Goal: Task Accomplishment & Management: Manage account settings

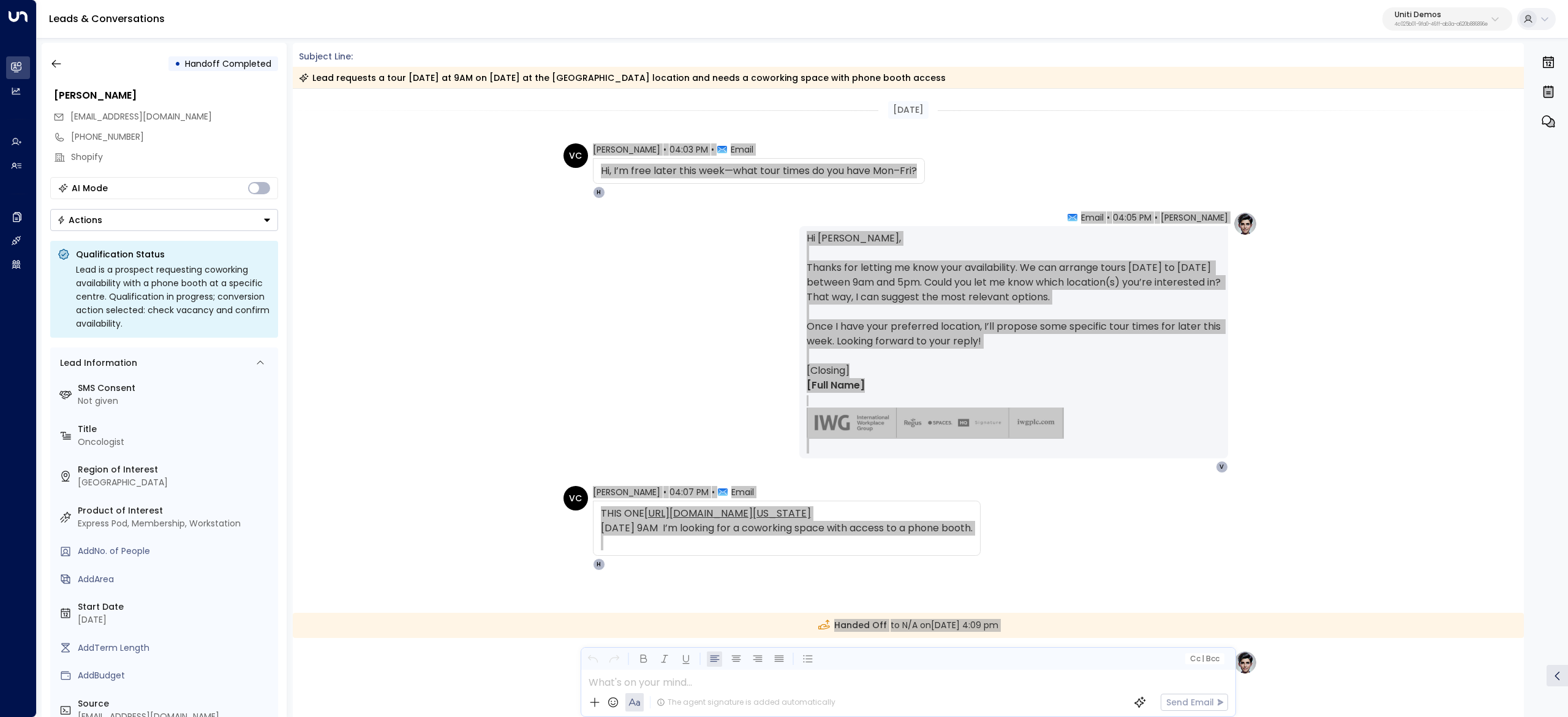
scroll to position [346, 0]
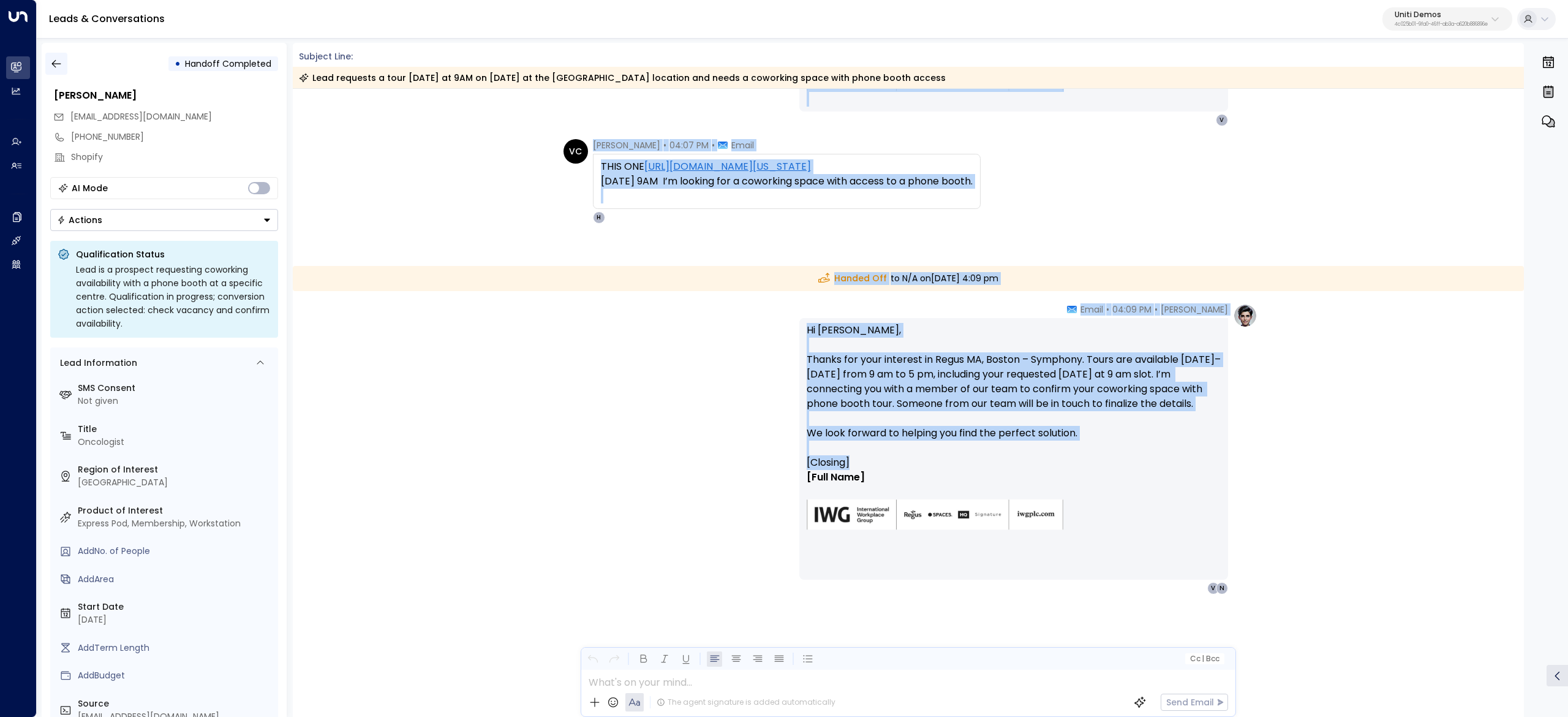
click at [56, 55] on button "button" at bounding box center [56, 63] width 22 height 22
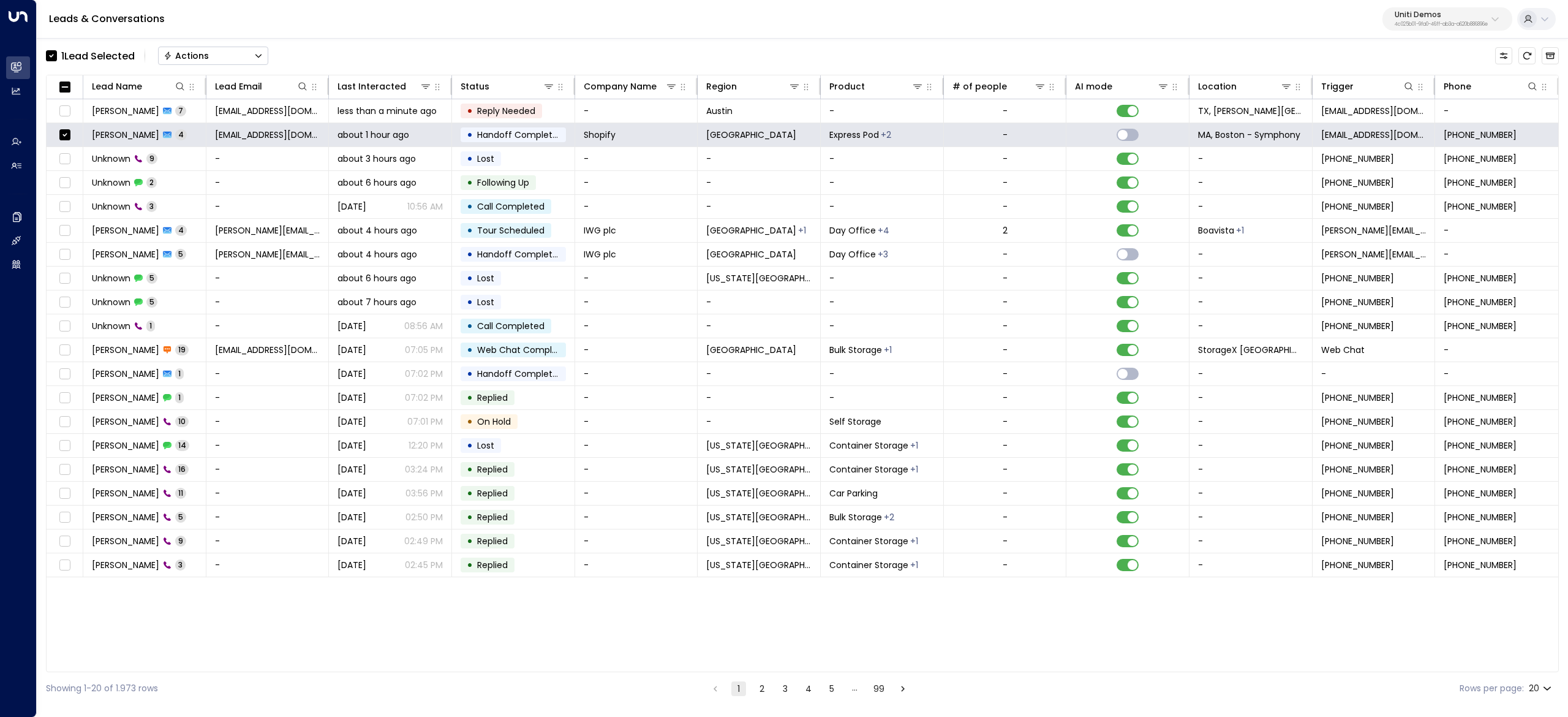
click at [204, 50] on div "Actions" at bounding box center [186, 55] width 45 height 11
click at [228, 130] on li "Archive Lead" at bounding box center [213, 136] width 109 height 20
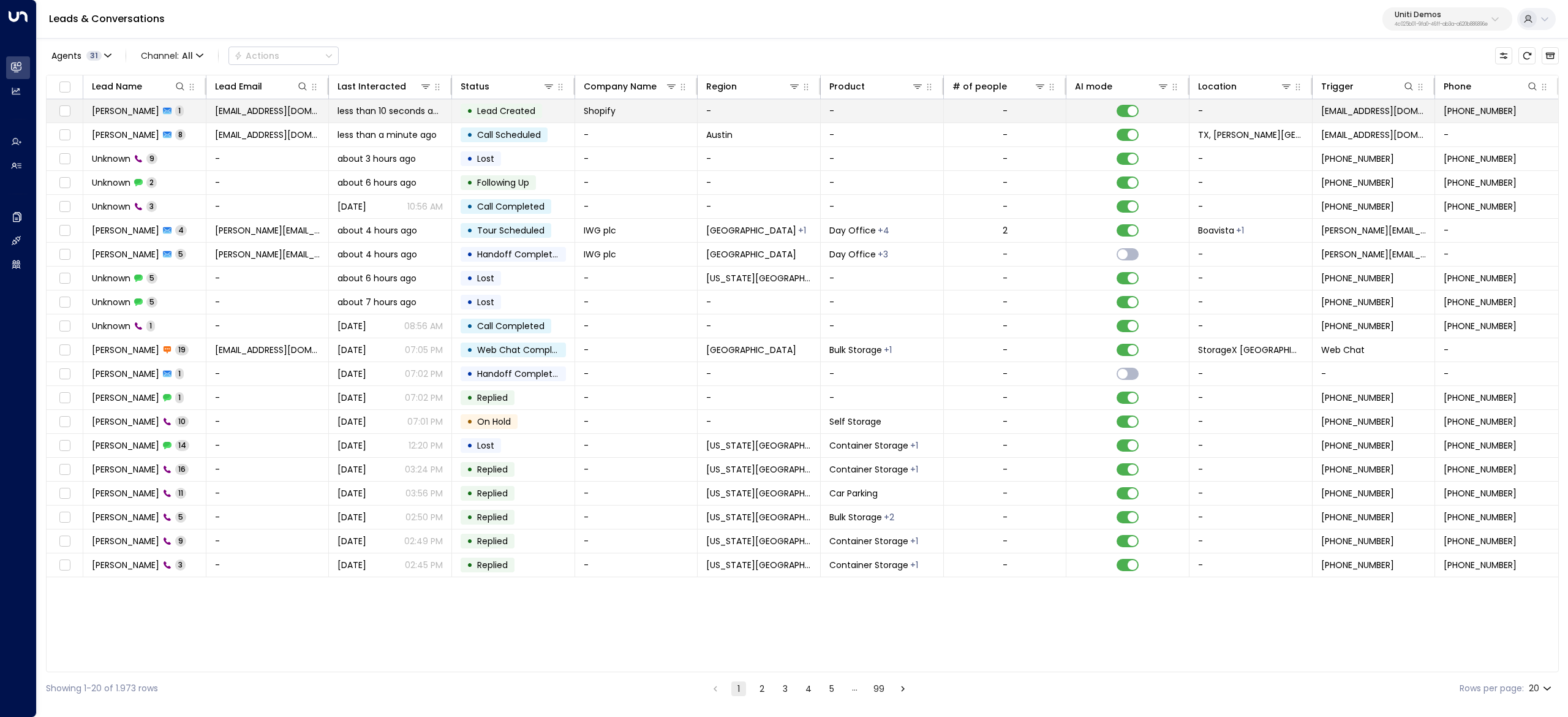
click at [134, 112] on span "[PERSON_NAME]" at bounding box center [126, 110] width 68 height 13
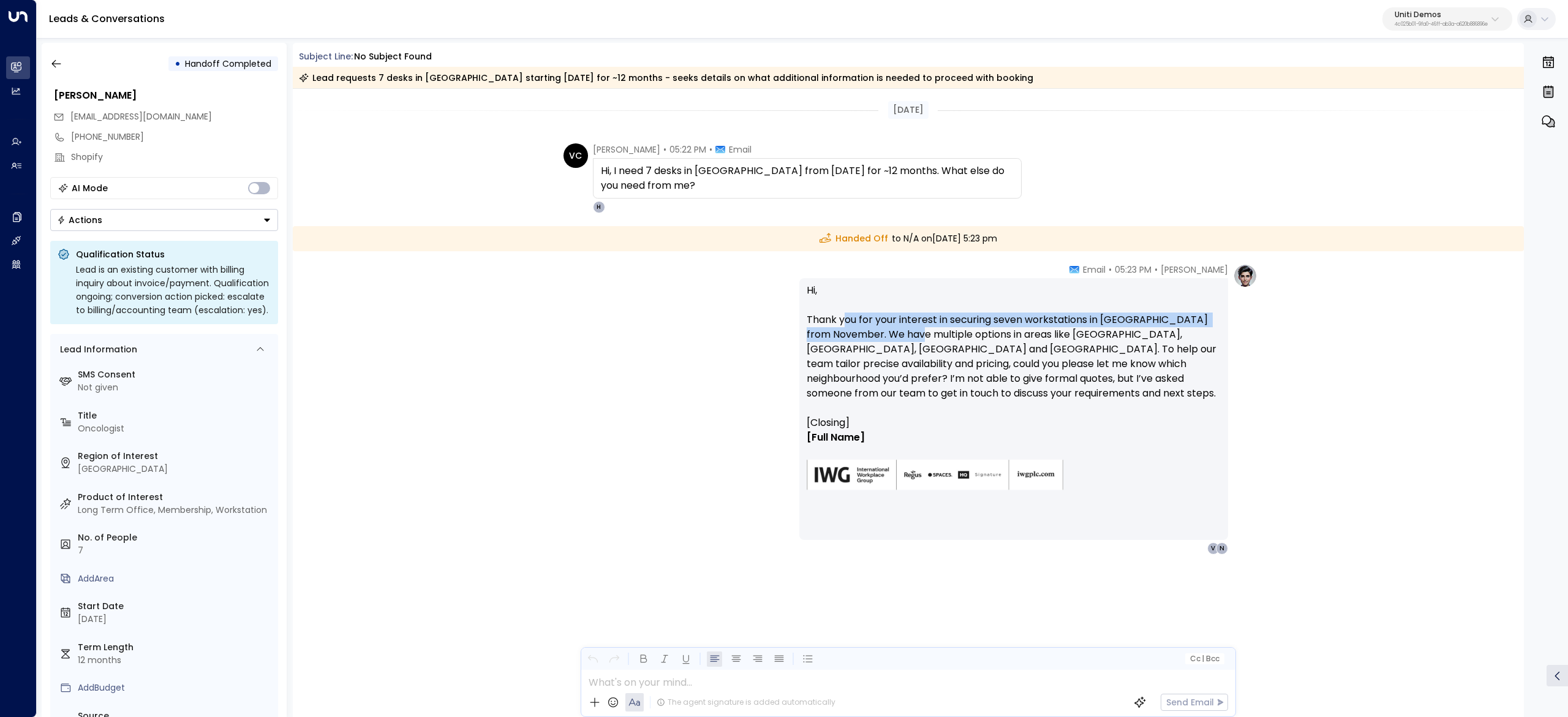
drag, startPoint x: 931, startPoint y: 330, endPoint x: 986, endPoint y: 330, distance: 55.0
click at [968, 330] on p "Hi, Thank you for your interest in securing seven workstations in West London f…" at bounding box center [1014, 349] width 414 height 133
click at [986, 330] on p "Hi, Thank you for your interest in securing seven workstations in West London f…" at bounding box center [1014, 349] width 414 height 133
drag, startPoint x: 917, startPoint y: 320, endPoint x: 1066, endPoint y: 326, distance: 149.1
click at [1047, 328] on p "Hi, Thank you for your interest in securing seven workstations in West London f…" at bounding box center [1014, 349] width 414 height 133
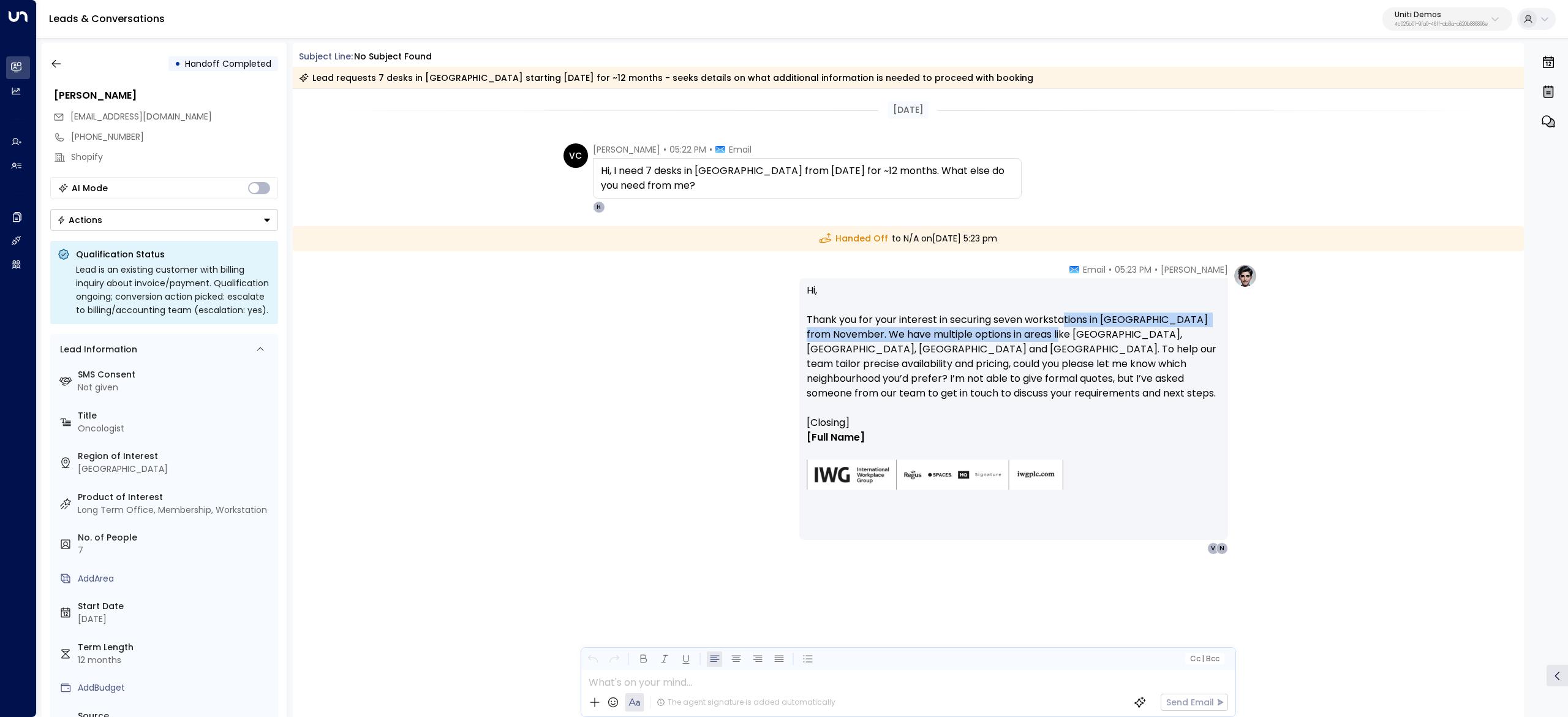
click at [1063, 326] on p "Hi, Thank you for your interest in securing seven workstations in West London f…" at bounding box center [1014, 349] width 414 height 133
drag, startPoint x: 871, startPoint y: 318, endPoint x: 1059, endPoint y: 323, distance: 188.1
click at [1004, 320] on p "Hi, Thank you for your interest in securing seven workstations in West London f…" at bounding box center [1014, 349] width 414 height 133
drag, startPoint x: 1059, startPoint y: 323, endPoint x: 974, endPoint y: 323, distance: 85.0
click at [1045, 323] on p "Hi, Thank you for your interest in securing seven workstations in West London f…" at bounding box center [1014, 349] width 414 height 133
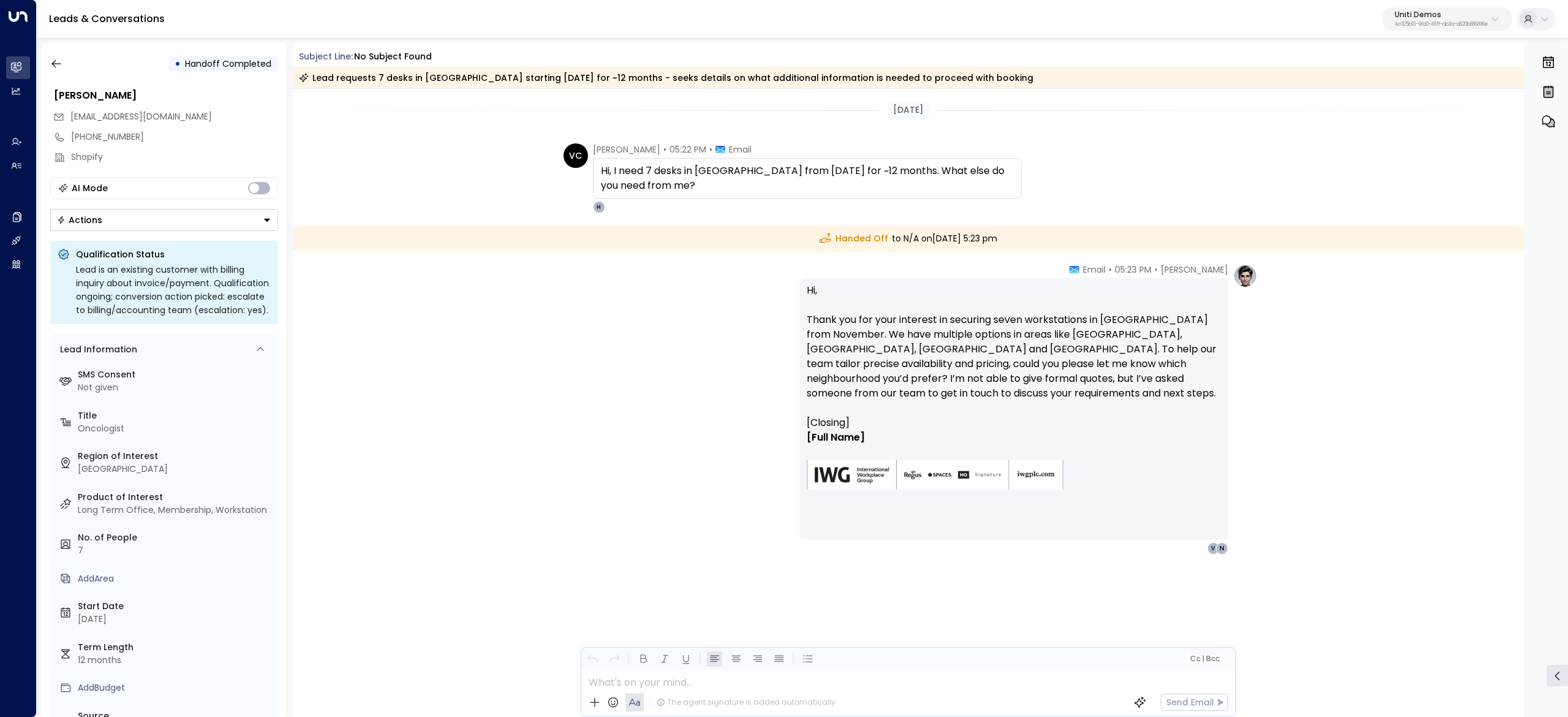
click at [946, 320] on p "Hi, Thank you for your interest in securing seven workstations in West London f…" at bounding box center [1014, 349] width 414 height 133
drag, startPoint x: 946, startPoint y: 320, endPoint x: 1113, endPoint y: 323, distance: 167.0
click at [1109, 323] on p "Hi, Thank you for your interest in securing seven workstations in West London f…" at bounding box center [1014, 349] width 414 height 133
click at [1114, 323] on p "Hi, Thank you for your interest in securing seven workstations in West London f…" at bounding box center [1014, 349] width 414 height 133
drag, startPoint x: 929, startPoint y: 325, endPoint x: 989, endPoint y: 333, distance: 60.5
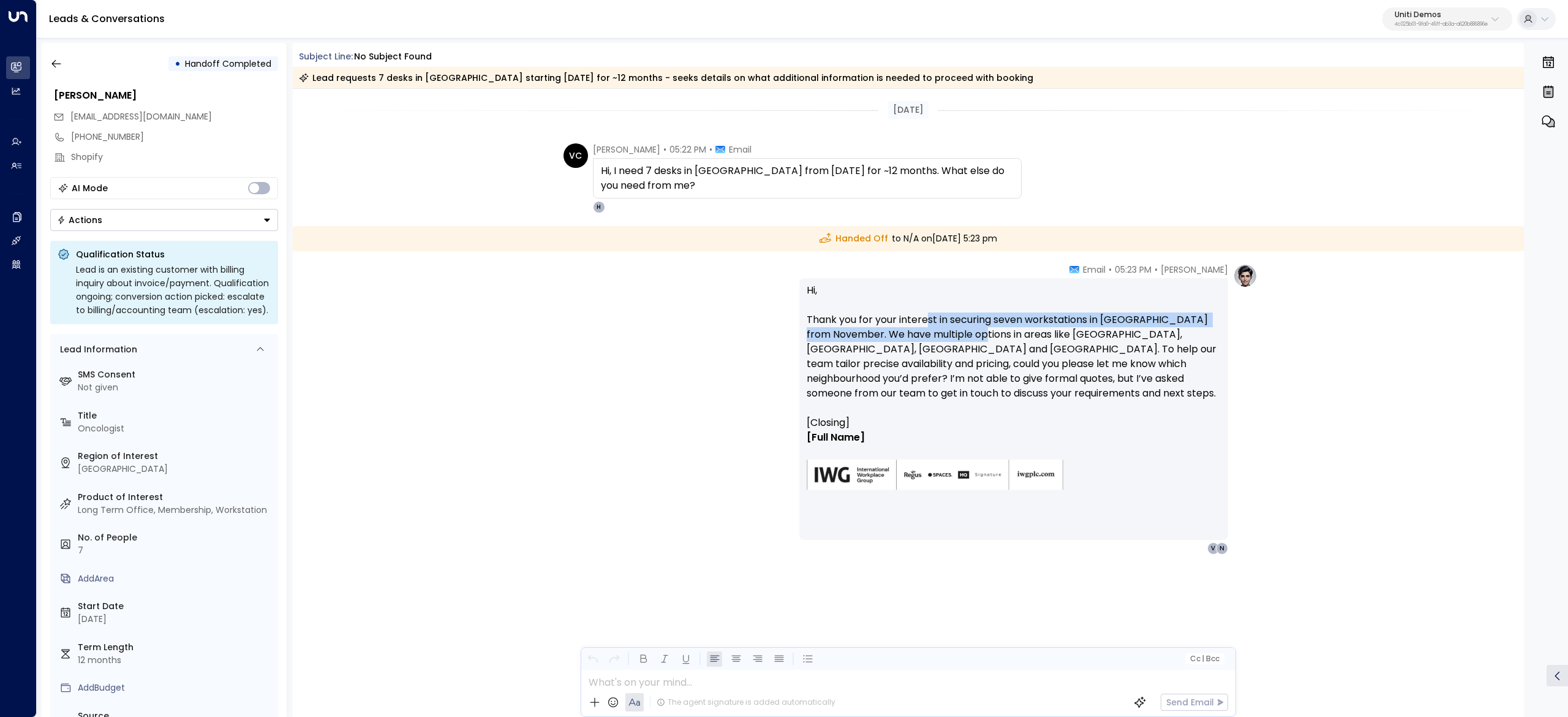
click at [989, 333] on p "Hi, Thank you for your interest in securing seven workstations in West London f…" at bounding box center [1014, 349] width 414 height 133
drag, startPoint x: 893, startPoint y: 336, endPoint x: 1206, endPoint y: 344, distance: 313.1
click at [1206, 343] on p "Hi, Thank you for your interest in securing seven workstations in West London f…" at bounding box center [1014, 349] width 414 height 133
drag, startPoint x: 953, startPoint y: 368, endPoint x: 924, endPoint y: 365, distance: 29.2
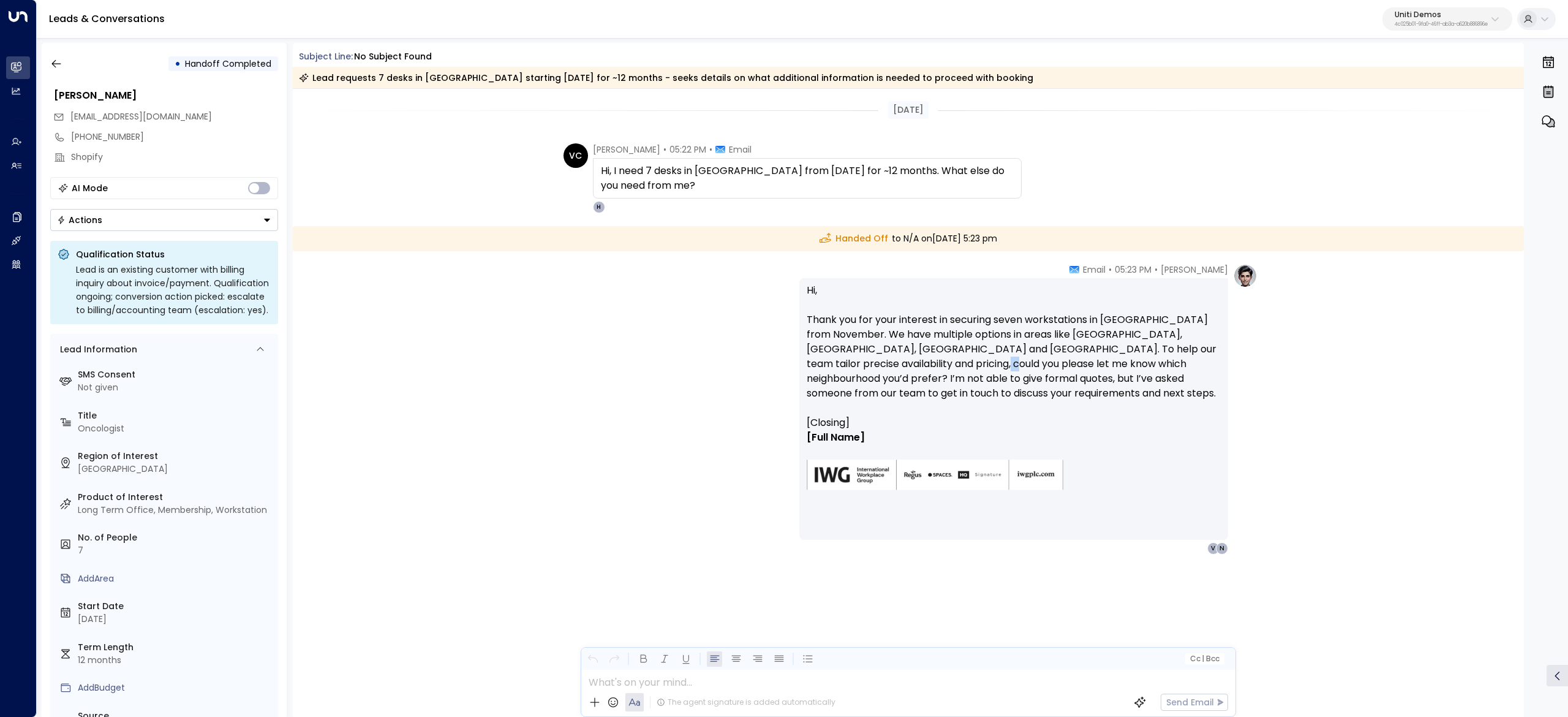
click at [949, 369] on p "Hi, Thank you for your interest in securing seven workstations in West London f…" at bounding box center [1014, 349] width 414 height 133
click at [959, 373] on p "Hi, Thank you for your interest in securing seven workstations in West London f…" at bounding box center [1014, 349] width 414 height 133
click at [969, 373] on p "Hi, Thank you for your interest in securing seven workstations in West London f…" at bounding box center [1014, 349] width 414 height 133
drag, startPoint x: 854, startPoint y: 367, endPoint x: 993, endPoint y: 368, distance: 139.0
click at [993, 368] on p "Hi, Thank you for your interest in securing seven workstations in West London f…" at bounding box center [1014, 349] width 414 height 133
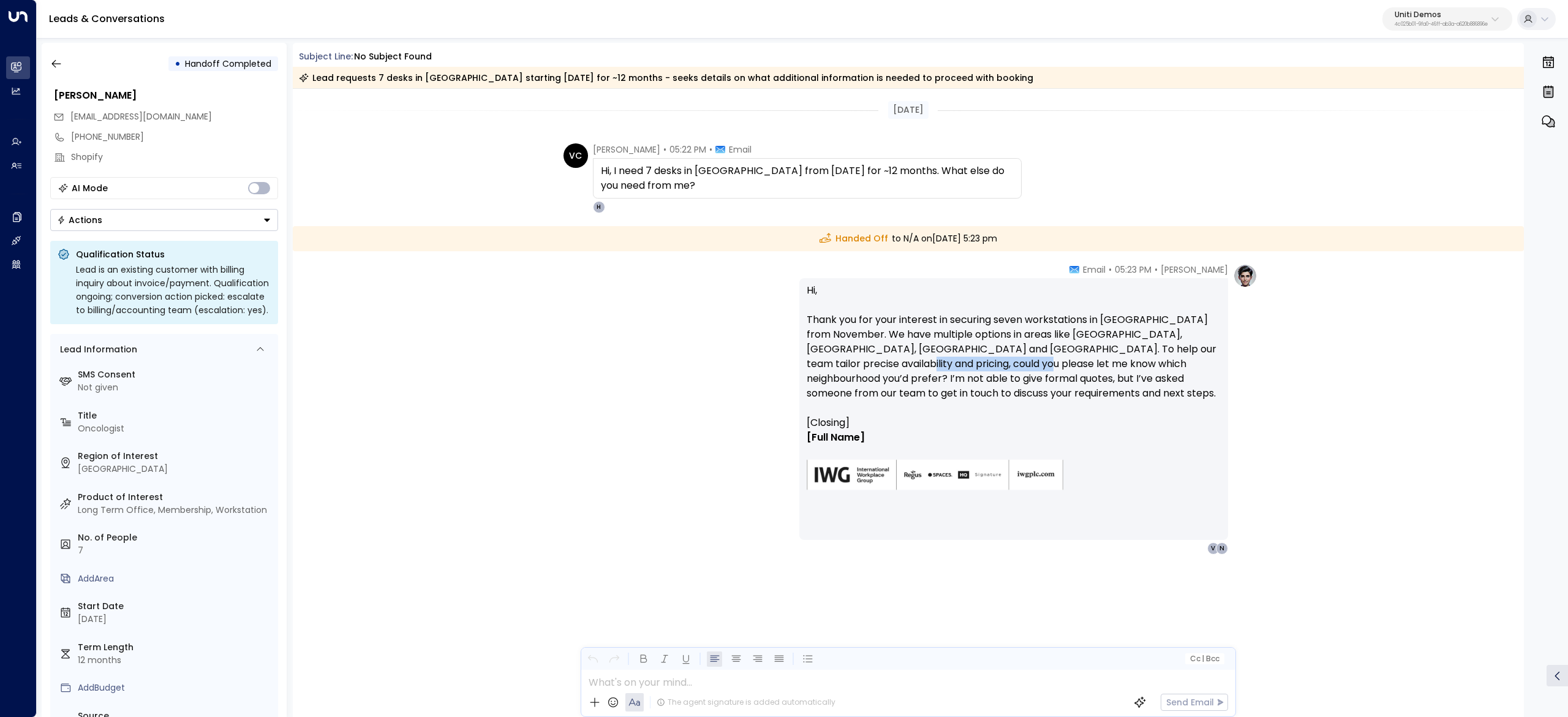
click at [994, 368] on p "Hi, Thank you for your interest in securing seven workstations in West London f…" at bounding box center [1014, 349] width 414 height 133
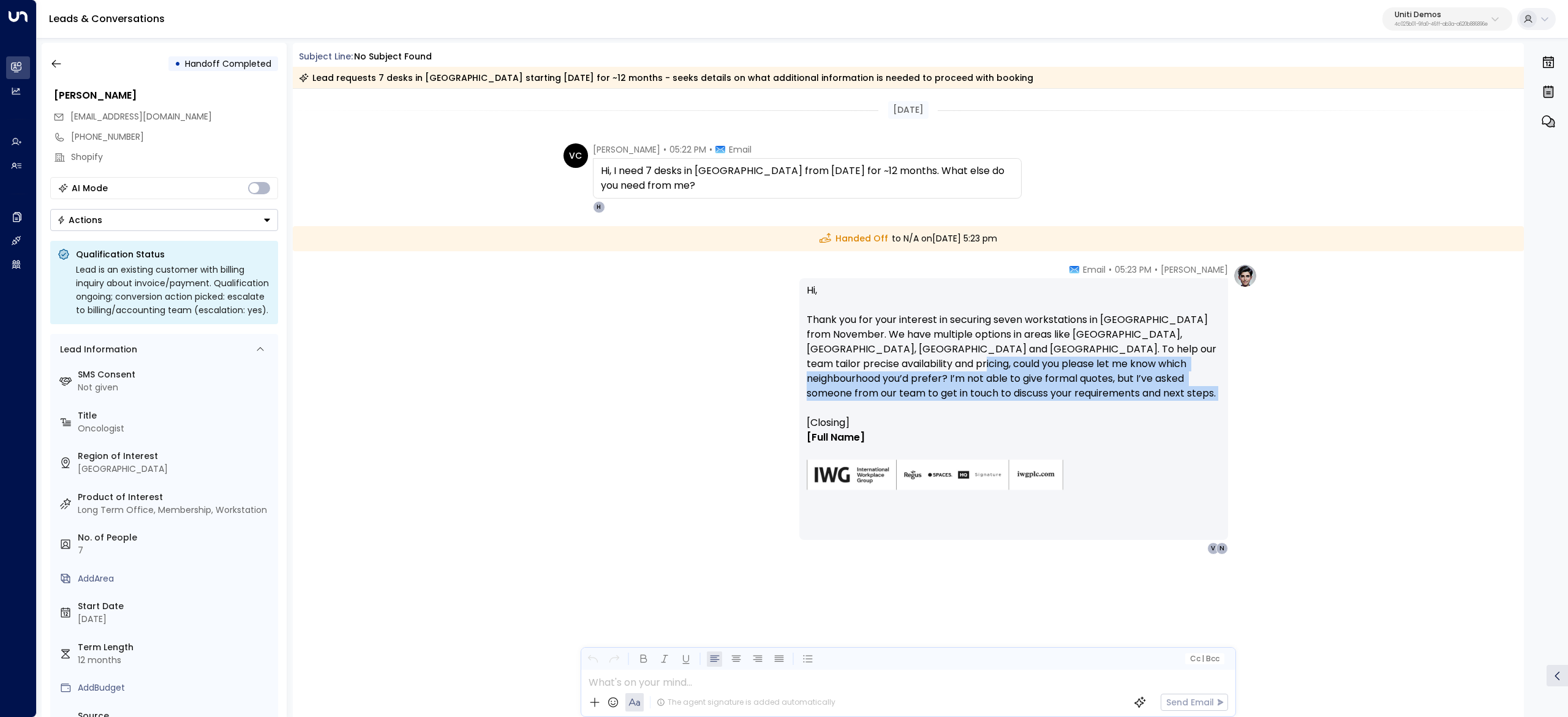
drag, startPoint x: 917, startPoint y: 365, endPoint x: 1180, endPoint y: 414, distance: 267.5
click at [1180, 414] on p "Hi, Thank you for your interest in securing seven workstations in West London f…" at bounding box center [1014, 349] width 414 height 133
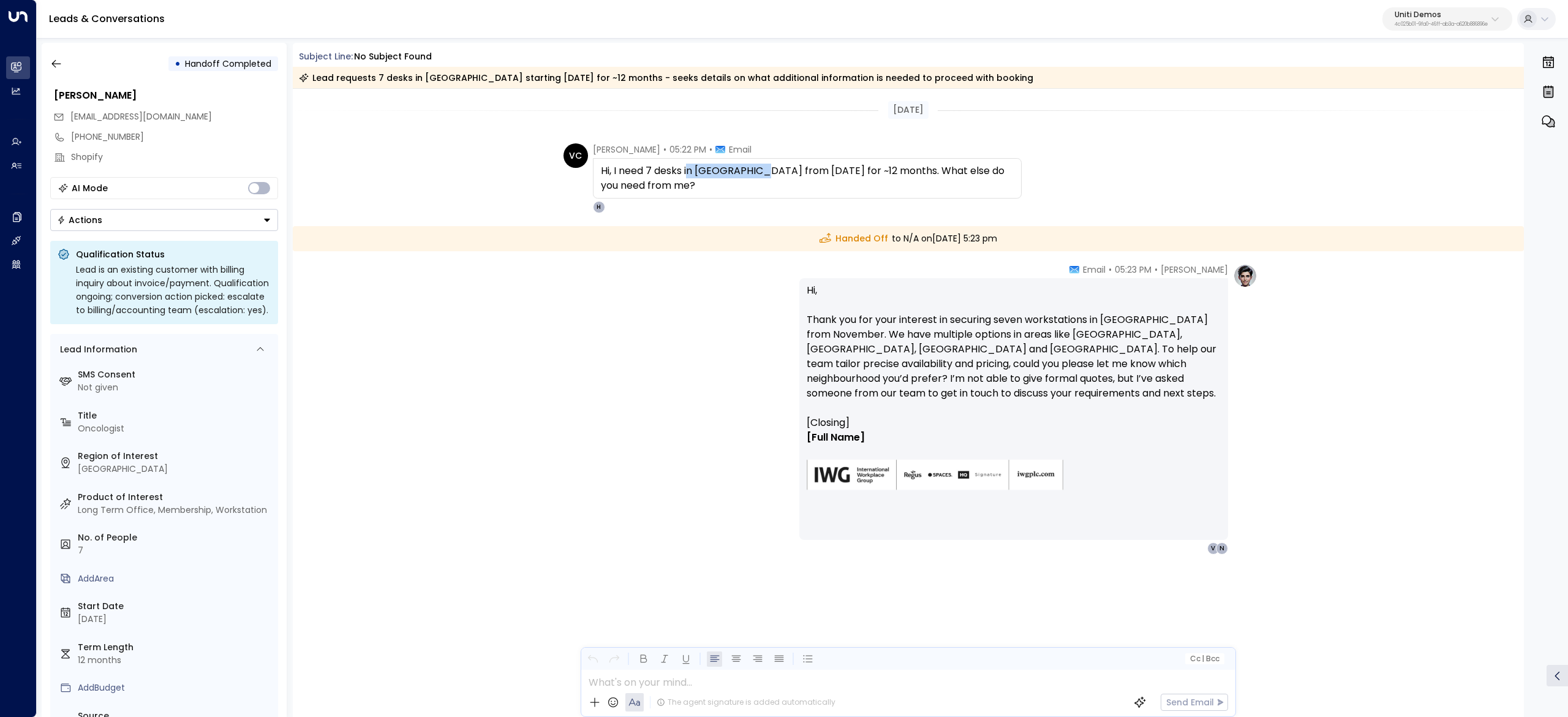
drag, startPoint x: 763, startPoint y: 170, endPoint x: 690, endPoint y: 171, distance: 73.0
click at [690, 171] on span "Hi, I need 7 desks in West London from 1 Nov for ~12 months. What else do you n…" at bounding box center [807, 178] width 413 height 29
click at [1020, 359] on p "Hi, Thank you for your interest in securing seven workstations in West London f…" at bounding box center [1014, 349] width 414 height 133
drag, startPoint x: 1051, startPoint y: 332, endPoint x: 1169, endPoint y: 333, distance: 118.0
click at [1169, 333] on p "Hi, Thank you for your interest in securing seven workstations in West London f…" at bounding box center [1014, 349] width 414 height 133
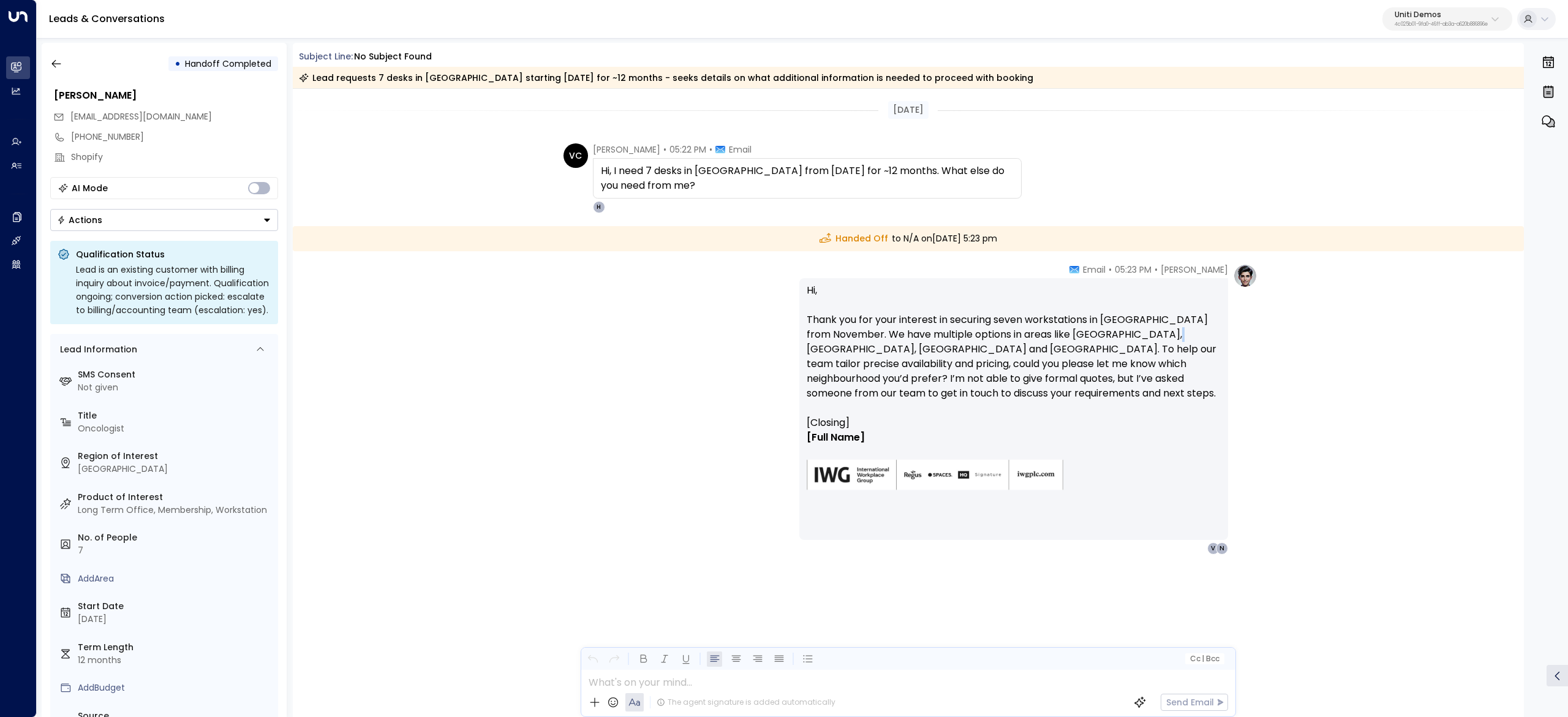
click at [1181, 335] on p "Hi, Thank you for your interest in securing seven workstations in West London f…" at bounding box center [1014, 349] width 414 height 133
click at [1206, 333] on p "Hi, Thank you for your interest in securing seven workstations in West London f…" at bounding box center [1014, 349] width 414 height 133
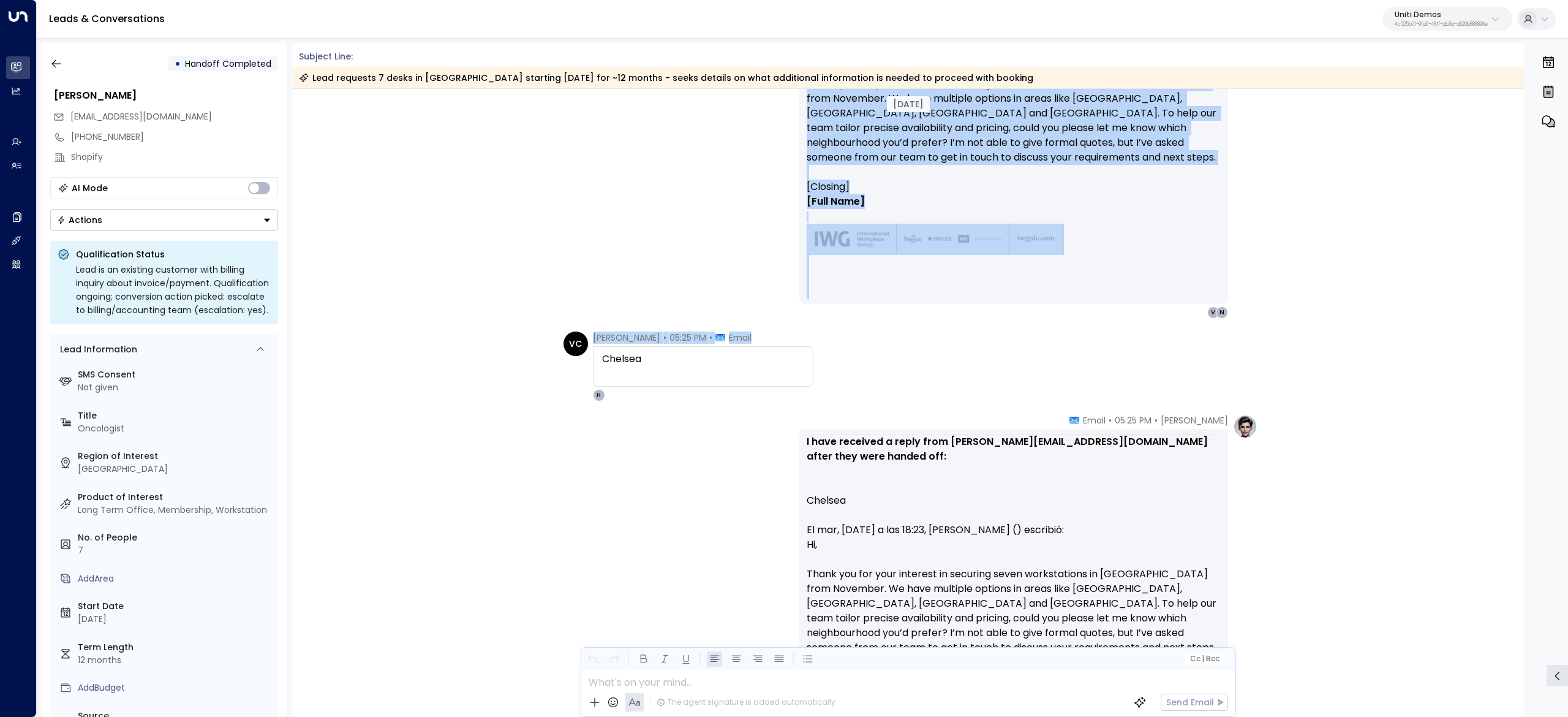
scroll to position [245, 0]
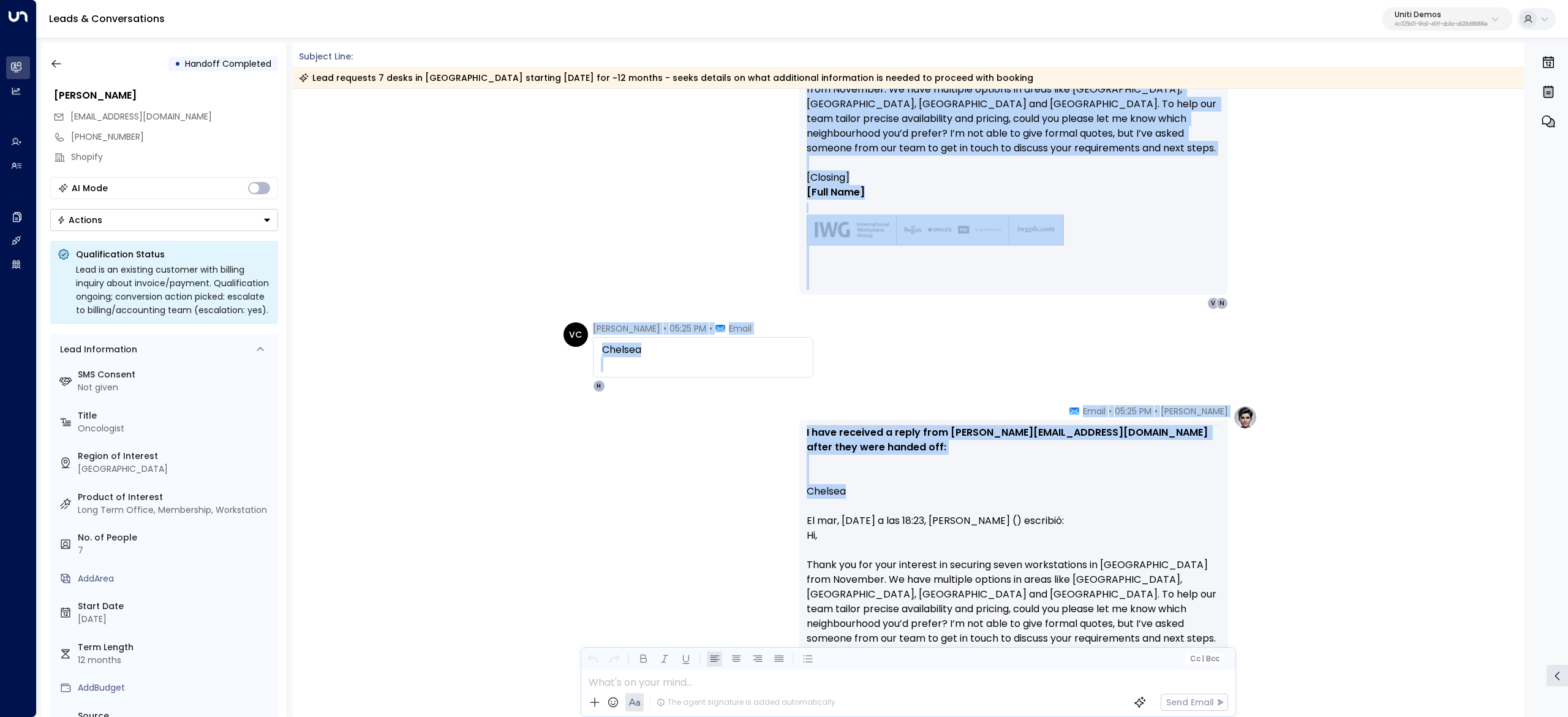
drag, startPoint x: 594, startPoint y: 144, endPoint x: 909, endPoint y: 495, distance: 471.6
copy div "Handed Off to N/A on Tuesday, Sep 30 2025 at 5:23 pm Hanna Simons • 05:23 PM • …"
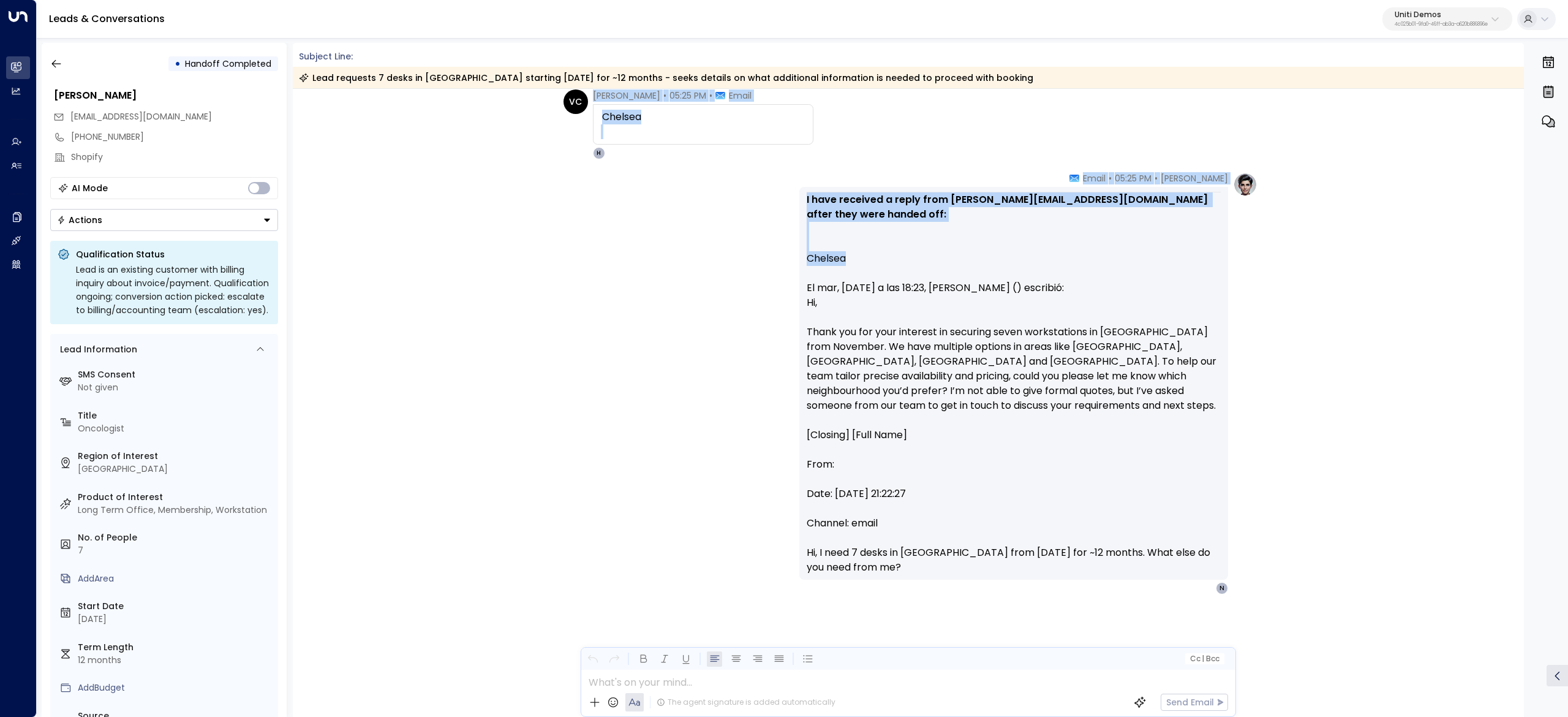
scroll to position [479, 0]
click at [59, 65] on icon "button" at bounding box center [56, 64] width 13 height 13
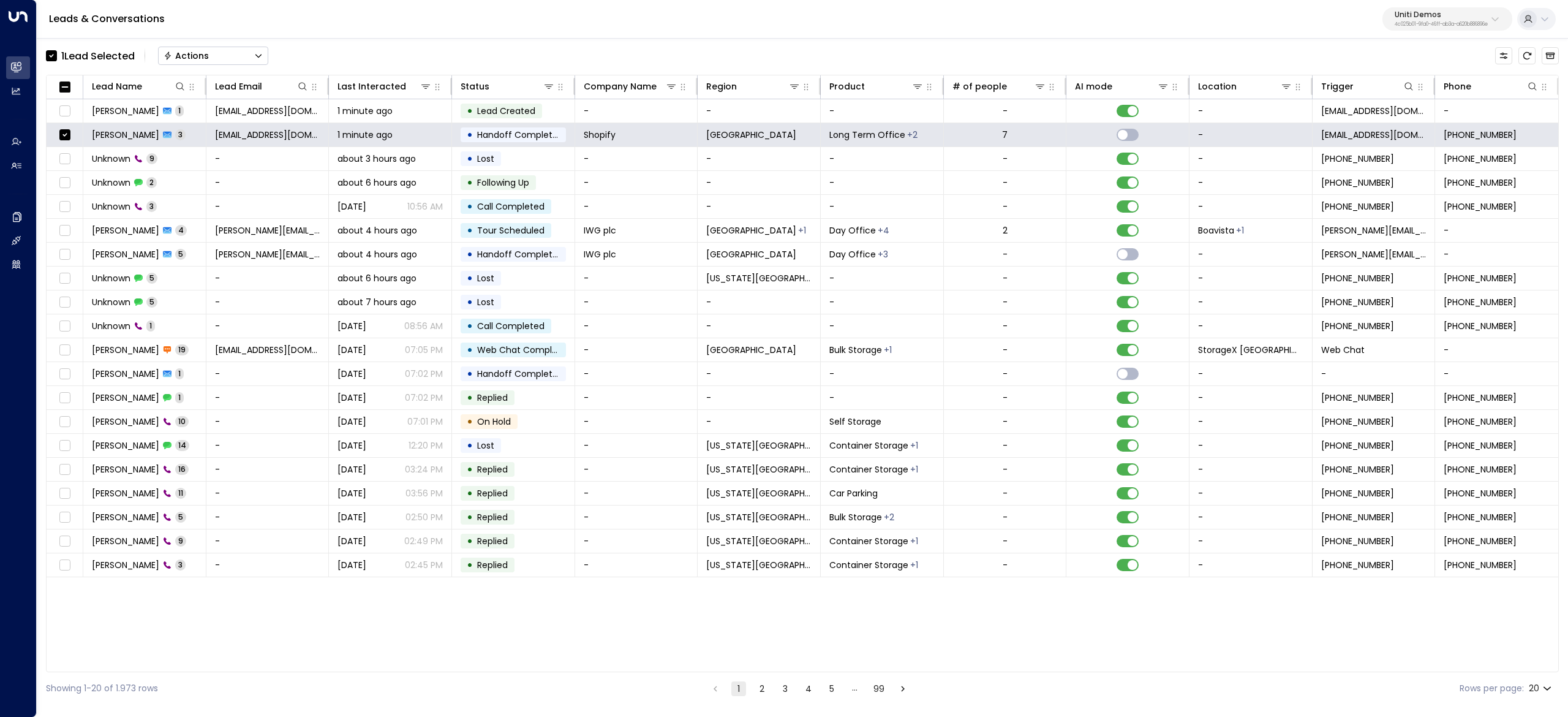
click at [192, 52] on div "Actions" at bounding box center [186, 55] width 45 height 11
click at [235, 132] on li "Archive Lead" at bounding box center [213, 136] width 109 height 20
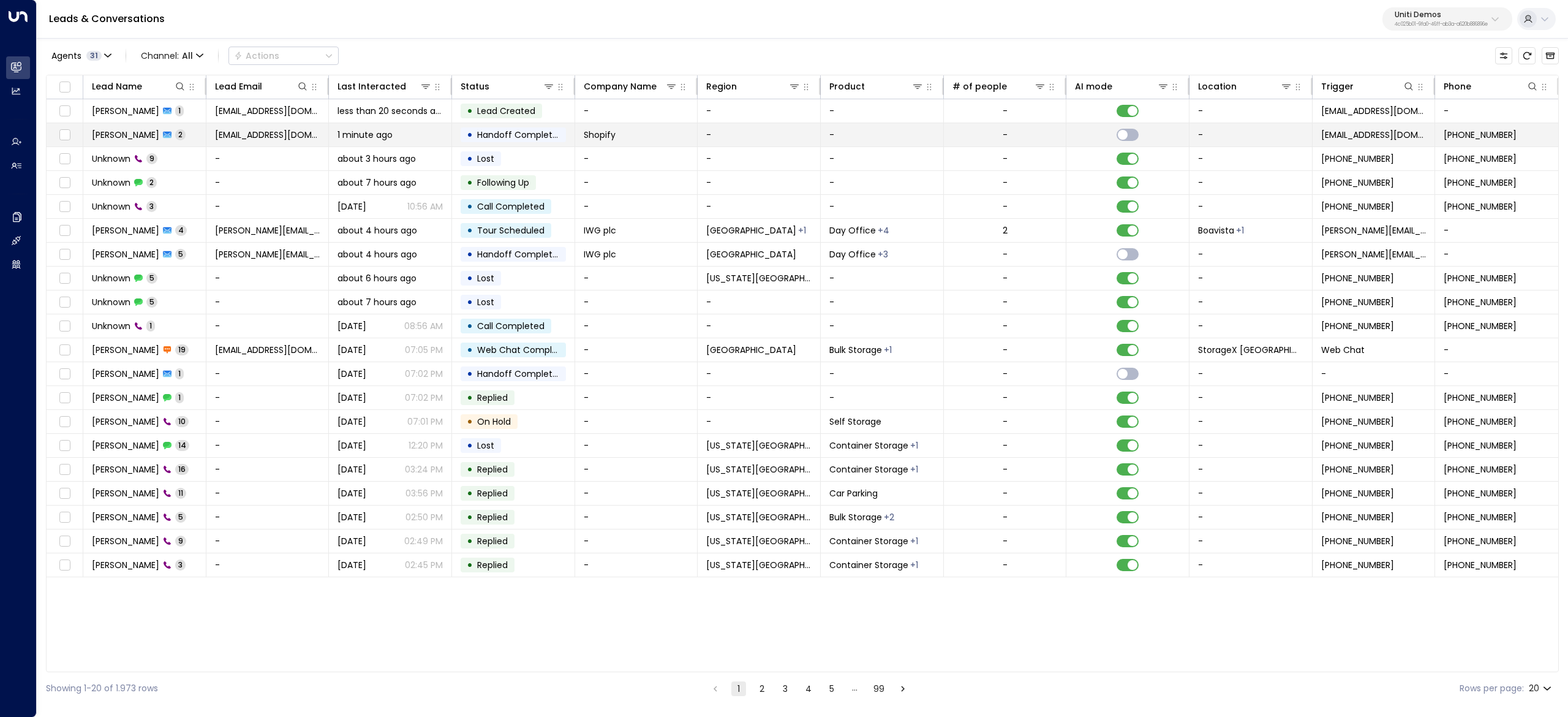
click at [133, 133] on span "[PERSON_NAME]" at bounding box center [126, 134] width 68 height 13
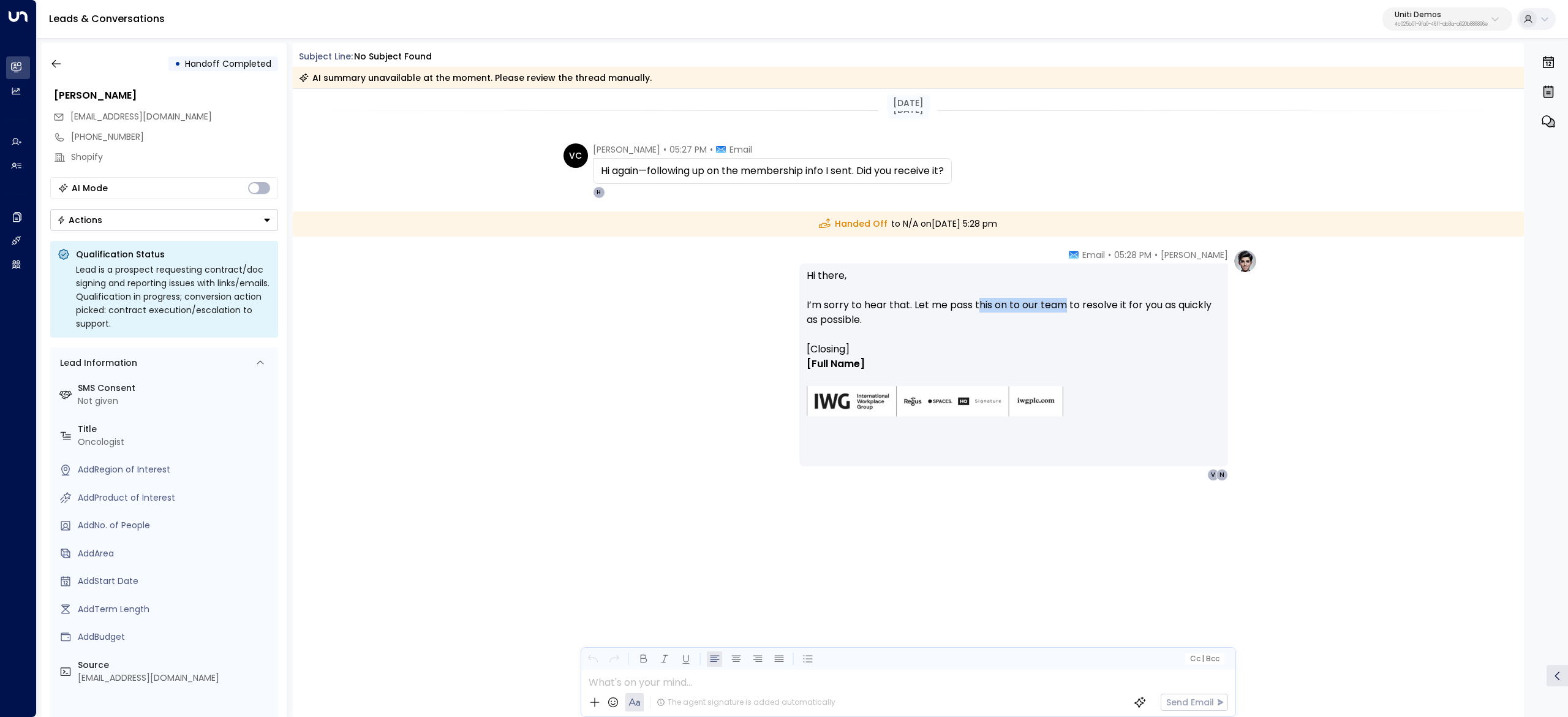
click at [1064, 311] on p "Hi there, I’m sorry to hear that. Let me pass this on to our team to resolve it…" at bounding box center [1014, 305] width 414 height 74
drag, startPoint x: 996, startPoint y: 310, endPoint x: 1071, endPoint y: 320, distance: 75.7
click at [1071, 320] on p "Hi there, I’m sorry to hear that. Let me pass this on to our team to resolve it…" at bounding box center [1014, 305] width 414 height 74
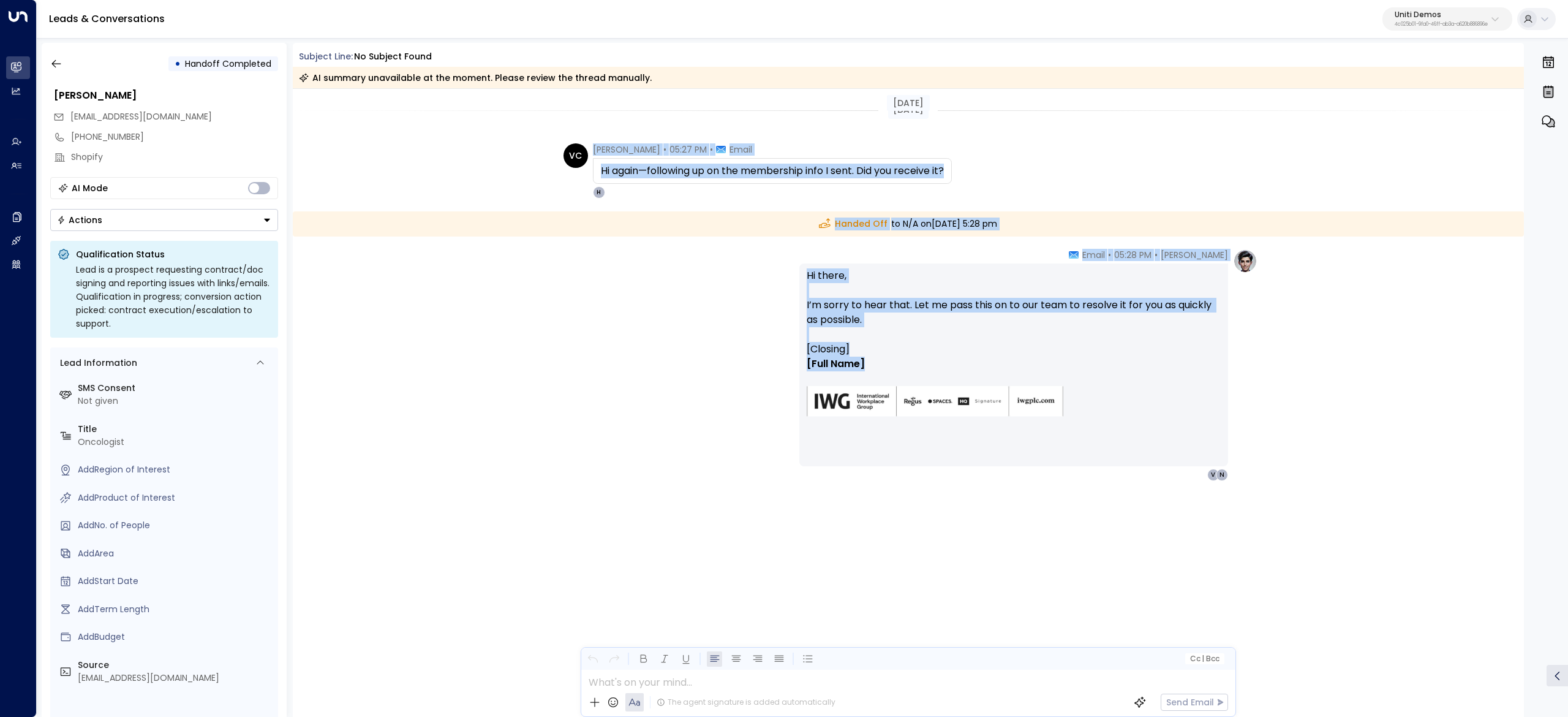
drag, startPoint x: 626, startPoint y: 165, endPoint x: 873, endPoint y: 383, distance: 329.4
click at [873, 383] on div "Today Today VC Valentina Colugnatti • 05:27 PM • Email Hi again—following up on…" at bounding box center [908, 346] width 1231 height 516
click at [60, 60] on icon "button" at bounding box center [56, 64] width 13 height 13
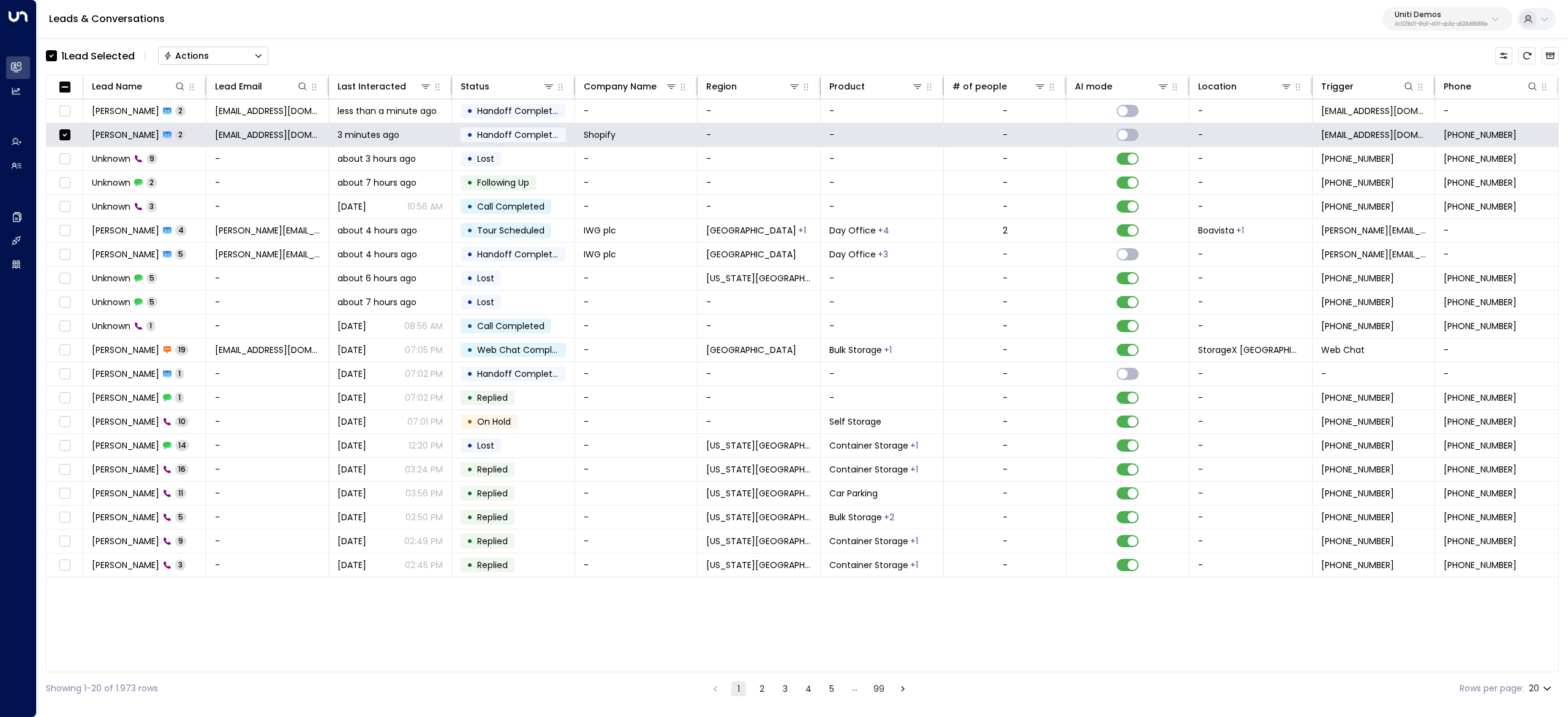
click at [231, 50] on button "Actions" at bounding box center [213, 55] width 110 height 18
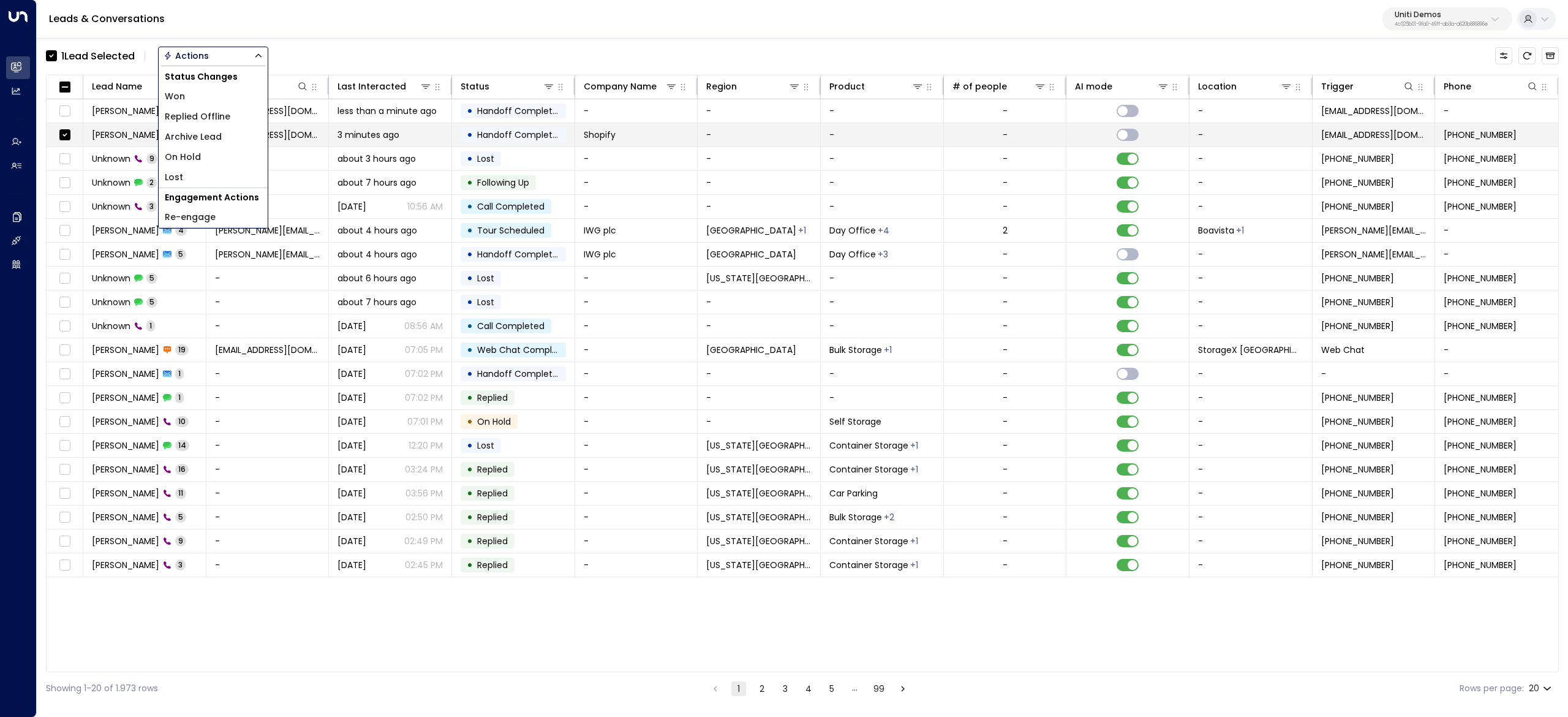
click at [236, 134] on li "Archive Lead" at bounding box center [213, 136] width 109 height 20
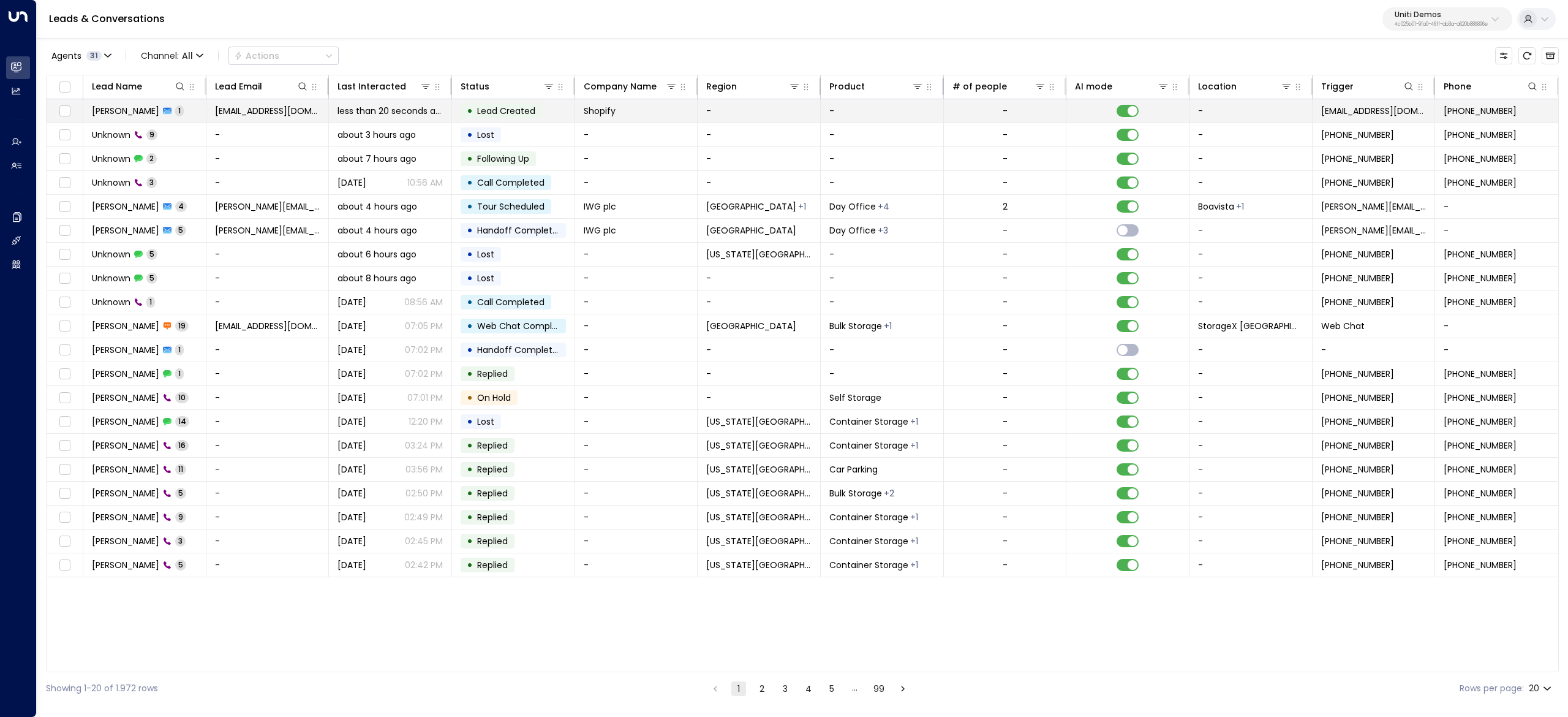
click at [152, 111] on span "[PERSON_NAME]" at bounding box center [126, 110] width 68 height 13
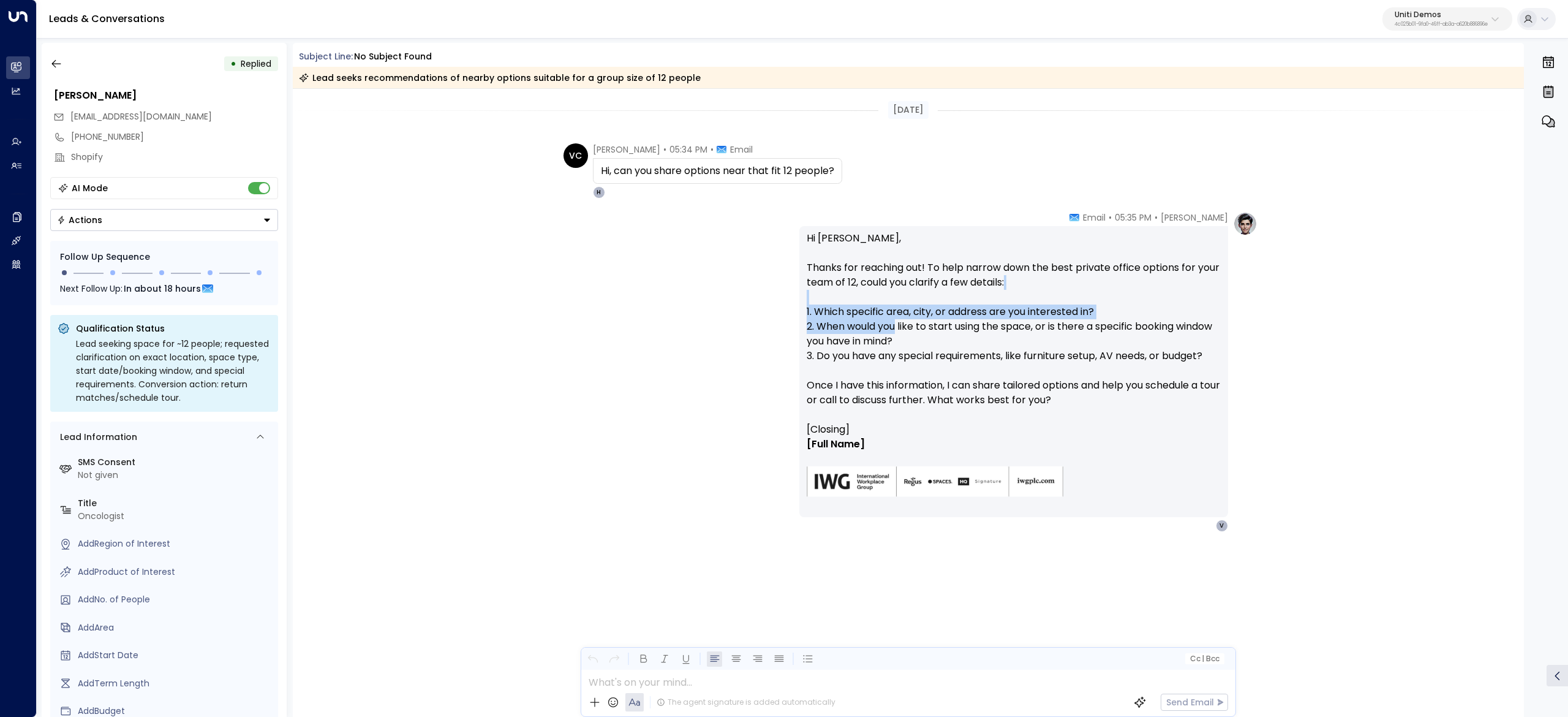
drag, startPoint x: 812, startPoint y: 300, endPoint x: 902, endPoint y: 328, distance: 94.3
click at [900, 326] on p "Hi Valentina, Thanks for reaching out! To help narrow down the best private off…" at bounding box center [1014, 327] width 414 height 192
click at [904, 328] on p "Hi Valentina, Thanks for reaching out! To help narrow down the best private off…" at bounding box center [1014, 327] width 414 height 192
drag, startPoint x: 841, startPoint y: 325, endPoint x: 886, endPoint y: 325, distance: 45.0
click at [846, 325] on p "Hi Valentina, Thanks for reaching out! To help narrow down the best private off…" at bounding box center [1014, 327] width 414 height 192
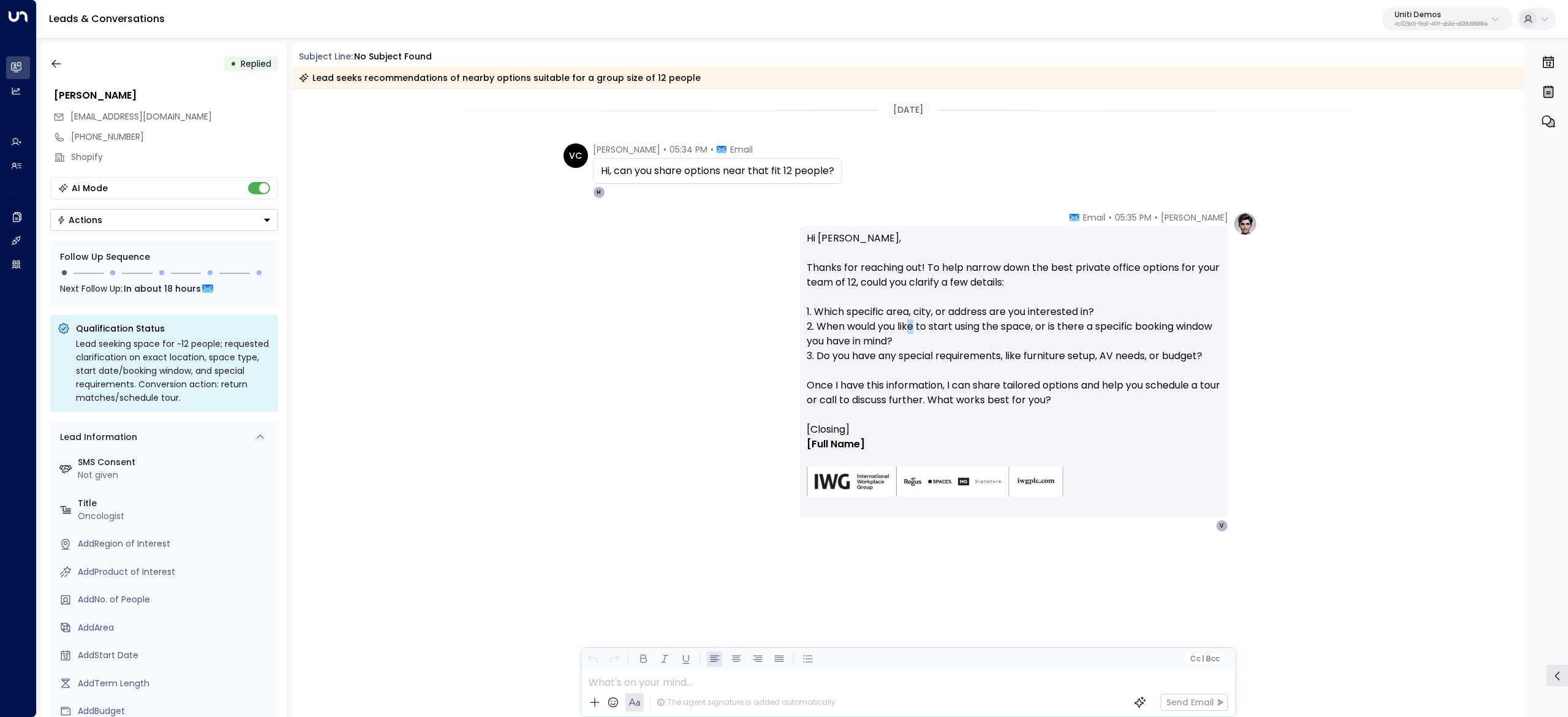
click at [915, 325] on p "Hi Valentina, Thanks for reaching out! To help narrow down the best private off…" at bounding box center [1014, 327] width 414 height 192
click at [880, 323] on p "Hi Valentina, Thanks for reaching out! To help narrow down the best private off…" at bounding box center [1014, 327] width 414 height 192
drag, startPoint x: 944, startPoint y: 333, endPoint x: 1042, endPoint y: 335, distance: 98.0
click at [1007, 335] on p "Hi Valentina, Thanks for reaching out! To help narrow down the best private off…" at bounding box center [1014, 327] width 414 height 192
click at [1042, 335] on p "Hi Valentina, Thanks for reaching out! To help narrow down the best private off…" at bounding box center [1014, 327] width 414 height 192
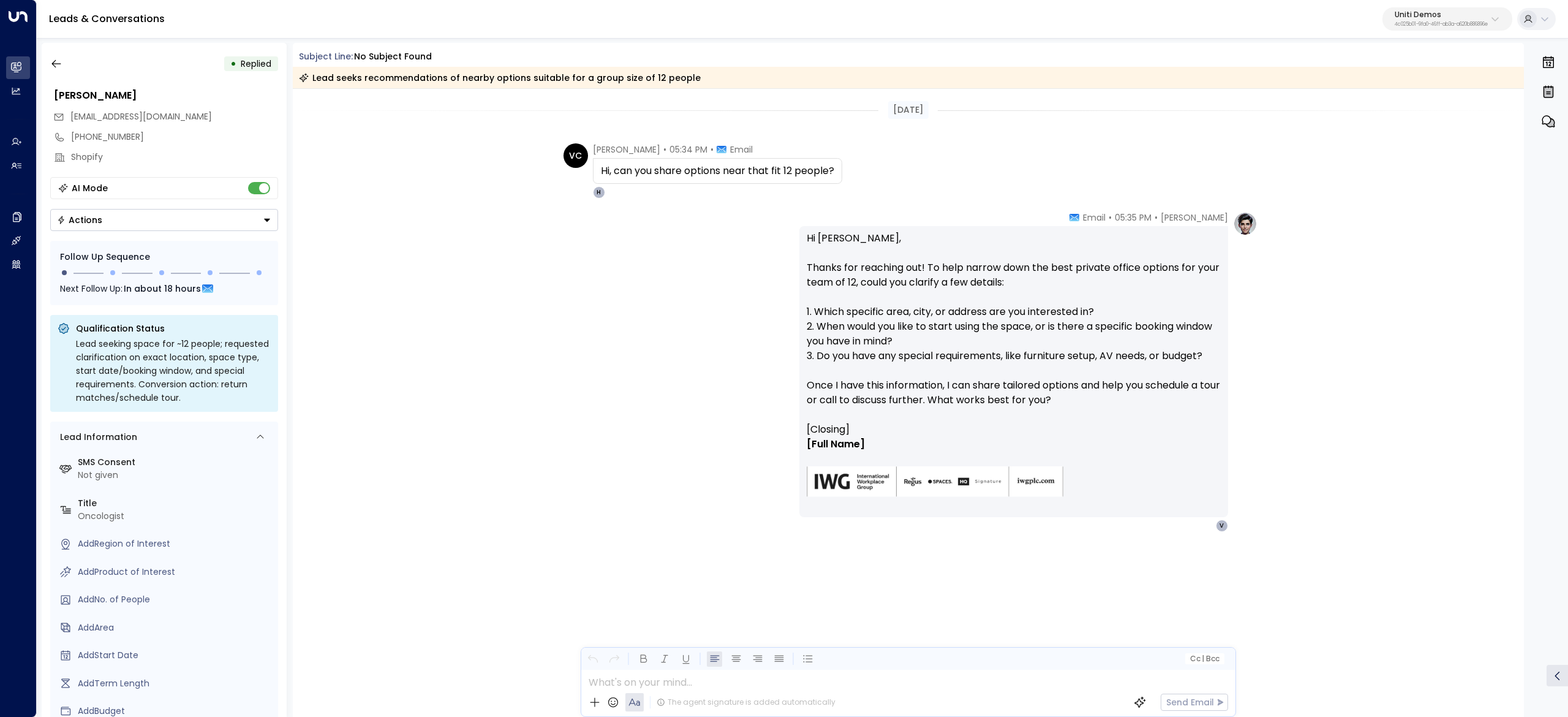
drag, startPoint x: 577, startPoint y: 279, endPoint x: 689, endPoint y: 293, distance: 112.9
click at [580, 279] on div "Hanna Simons • 05:35 PM • Email Hi Valentina, Thanks for reaching out! To help …" at bounding box center [908, 371] width 698 height 320
drag, startPoint x: 827, startPoint y: 286, endPoint x: 1051, endPoint y: 296, distance: 224.2
click at [1013, 291] on p "Hi Valentina, Thanks for reaching out! To help narrow down the best private off…" at bounding box center [1014, 327] width 414 height 192
click at [1051, 296] on p "Hi Valentina, Thanks for reaching out! To help narrow down the best private off…" at bounding box center [1014, 327] width 414 height 192
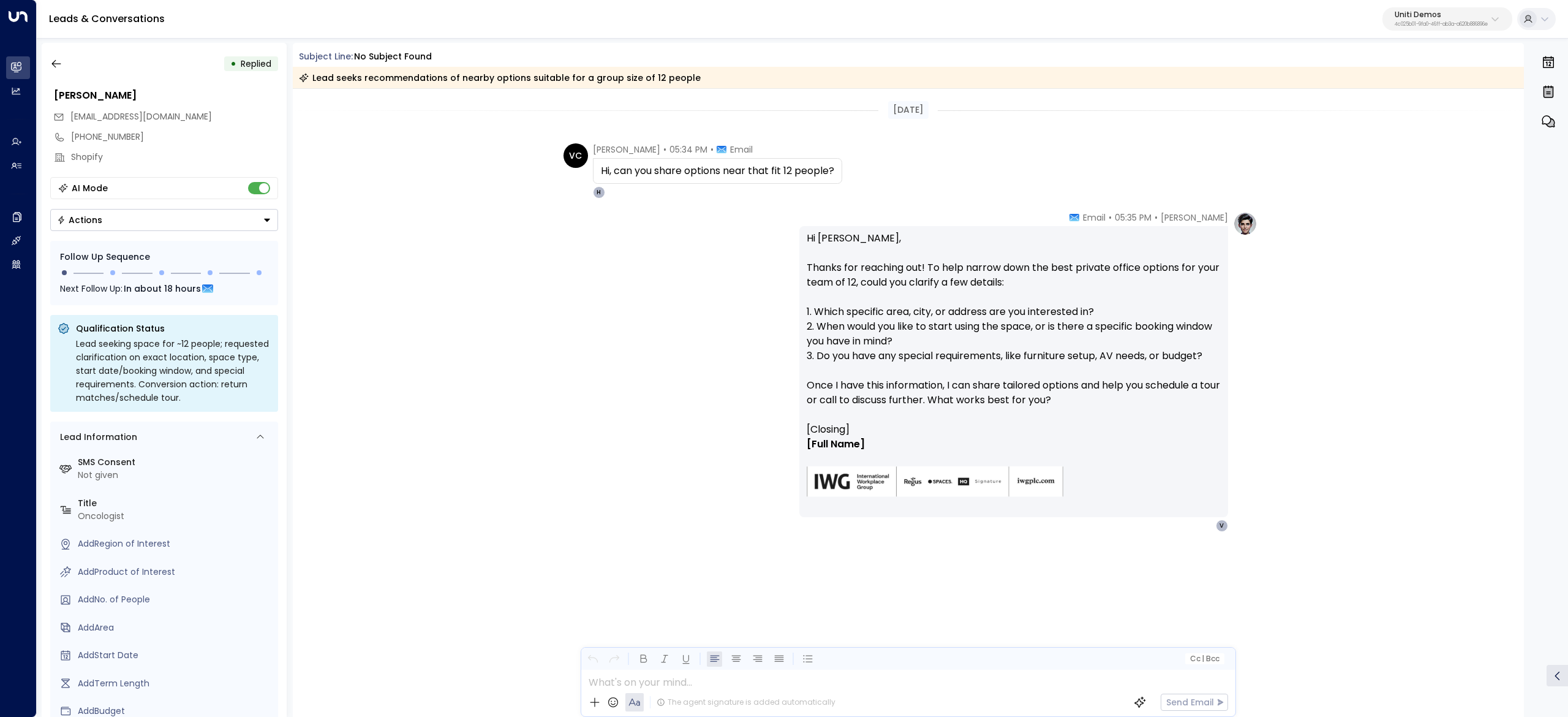
click at [1018, 312] on p "Hi Valentina, Thanks for reaching out! To help narrow down the best private off…" at bounding box center [1014, 327] width 414 height 192
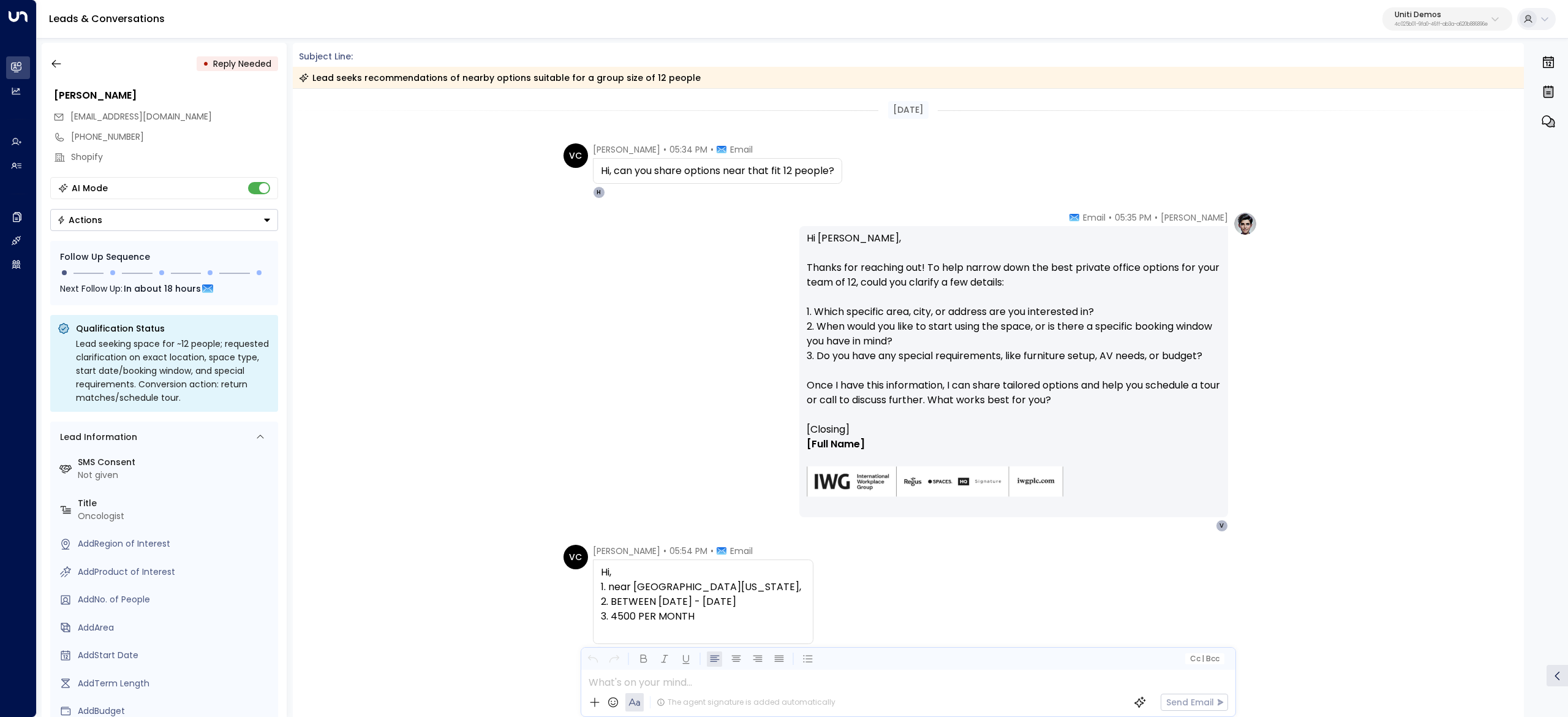
drag, startPoint x: 577, startPoint y: 144, endPoint x: 884, endPoint y: 333, distance: 360.5
click at [884, 333] on div "Today VC Valentina Colugnatti • 05:34 PM • Email Hi, can you share options near…" at bounding box center [908, 435] width 1231 height 693
click at [662, 166] on span "Hi, can you share options near that fit 12 people?" at bounding box center [717, 170] width 233 height 15
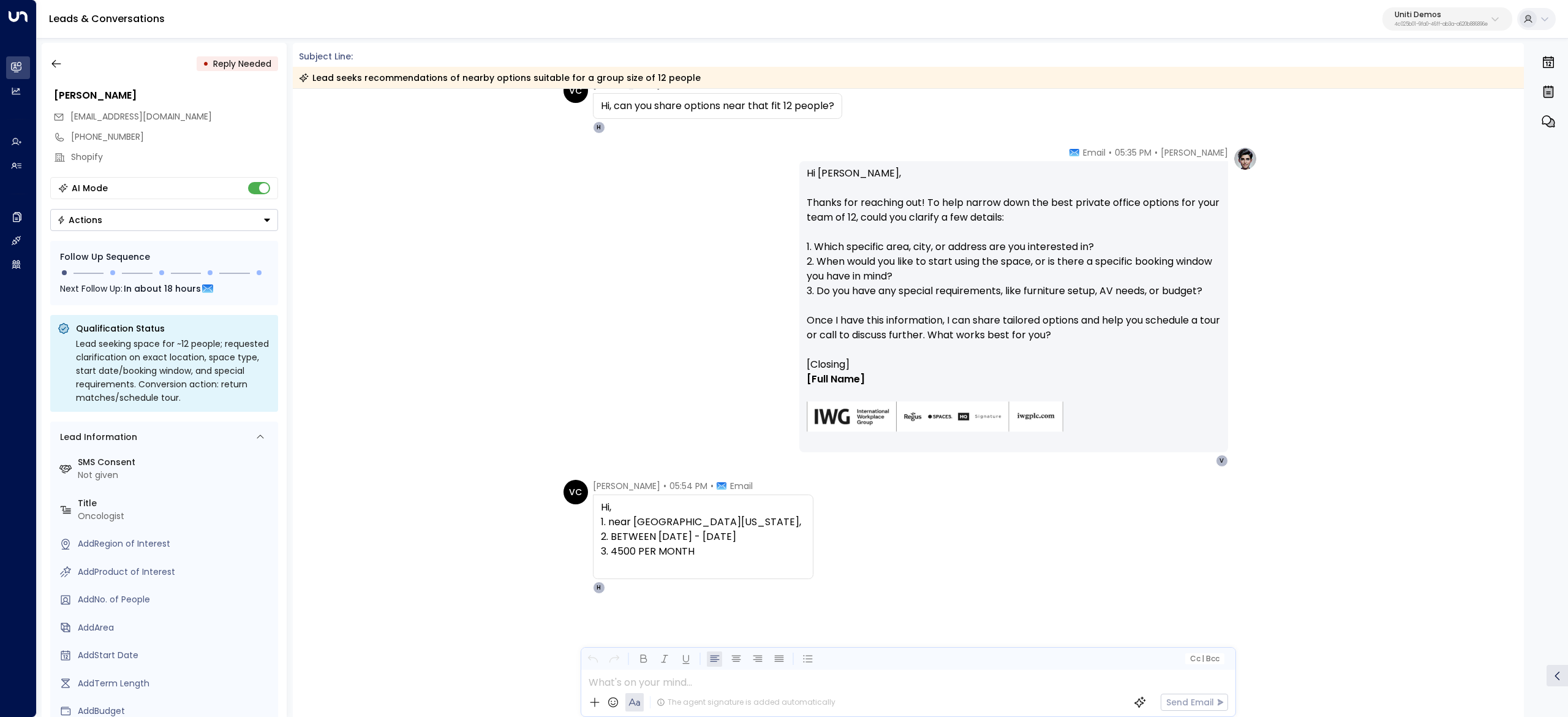
scroll to position [64, 0]
drag, startPoint x: 594, startPoint y: 146, endPoint x: 765, endPoint y: 552, distance: 440.5
click at [765, 552] on div "Today Today VC Valentina Colugnatti • 05:34 PM • Email Hi, can you share option…" at bounding box center [908, 371] width 1231 height 693
copy div "Valentina Colugnatti • 05:34 PM • Email Hi, can you share options near that fit…"
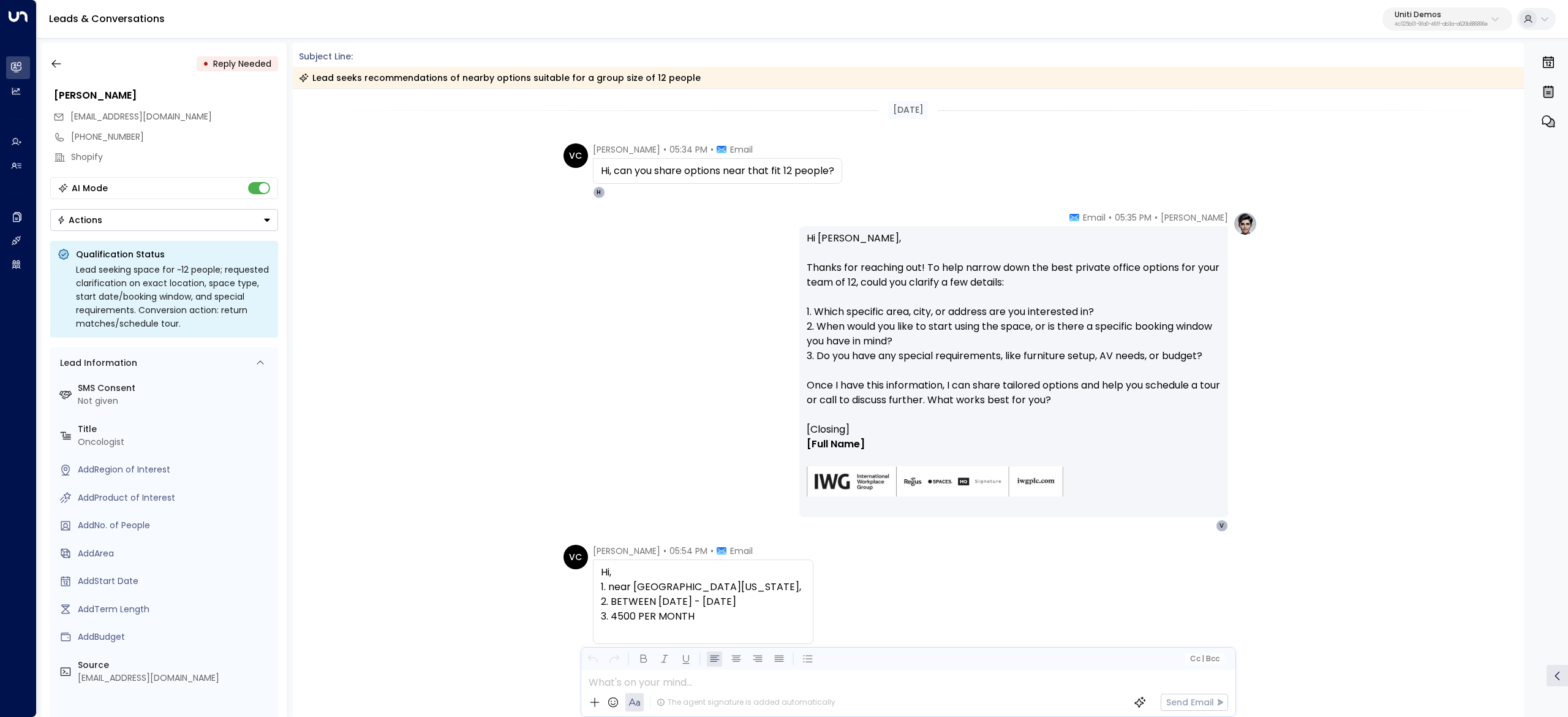
scroll to position [64, 0]
